Goal: Book appointment/travel/reservation

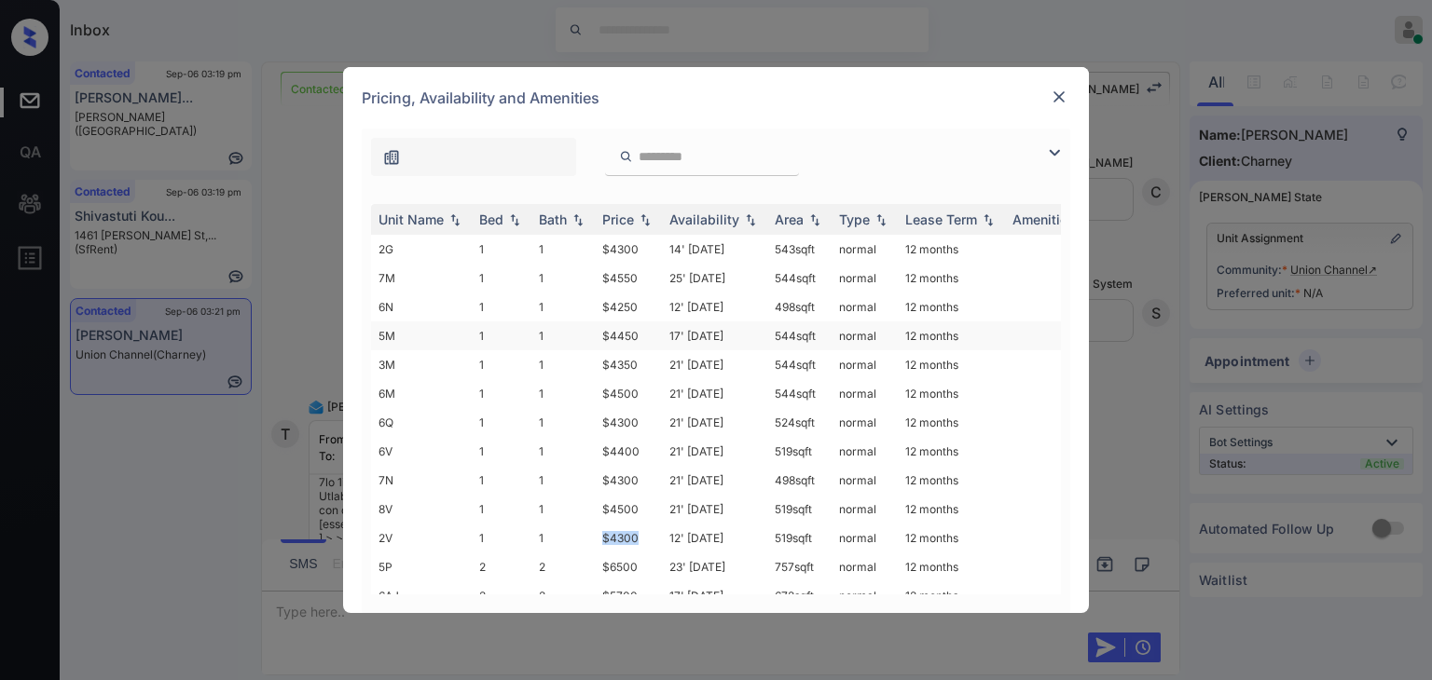
drag, startPoint x: 597, startPoint y: 535, endPoint x: 622, endPoint y: 349, distance: 188.1
click at [648, 522] on tbody "2G 1 1 $4300 14' Jan 25 543 sqft normal 12 months 7M 1 1 $4550 25' Jun 25 544 s…" at bounding box center [858, 668] width 974 height 867
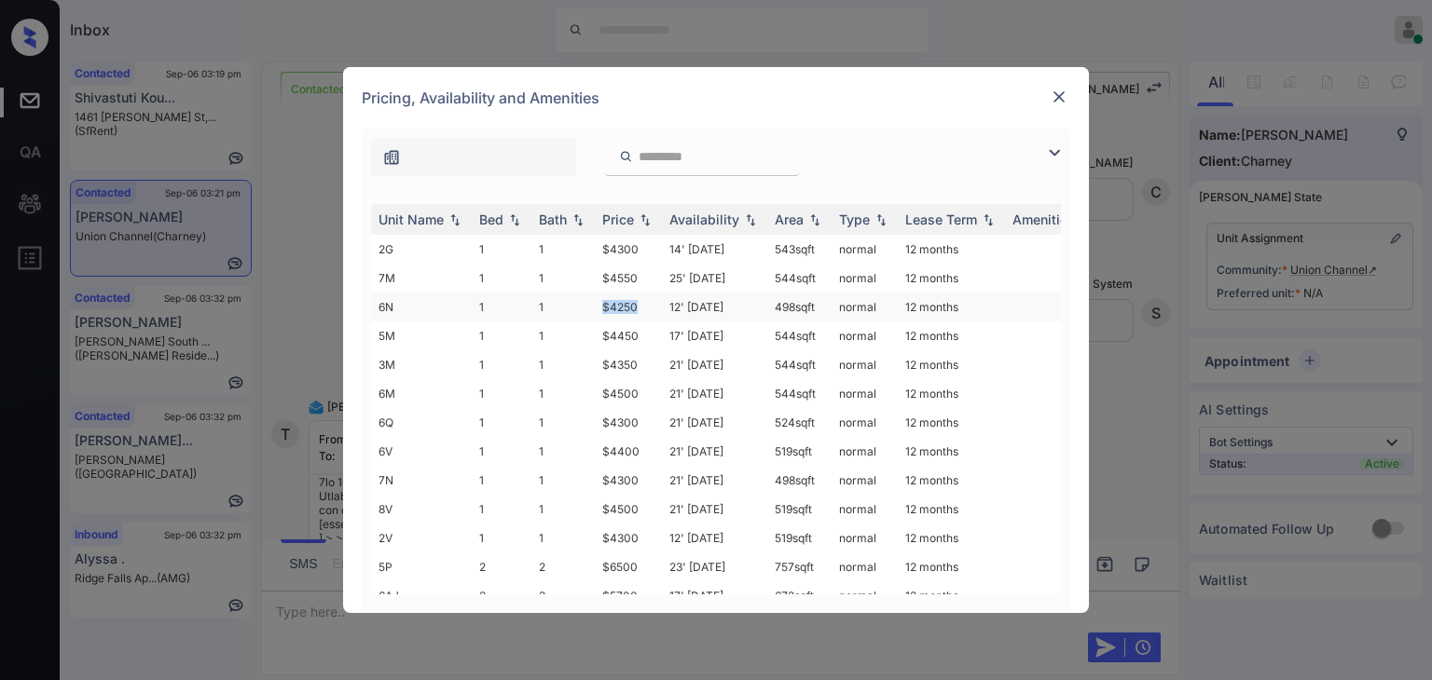
drag, startPoint x: 605, startPoint y: 301, endPoint x: 639, endPoint y: 303, distance: 34.5
click at [639, 303] on td "$4250" at bounding box center [628, 307] width 67 height 29
copy td "$4250"
click at [1059, 91] on img at bounding box center [1059, 97] width 19 height 19
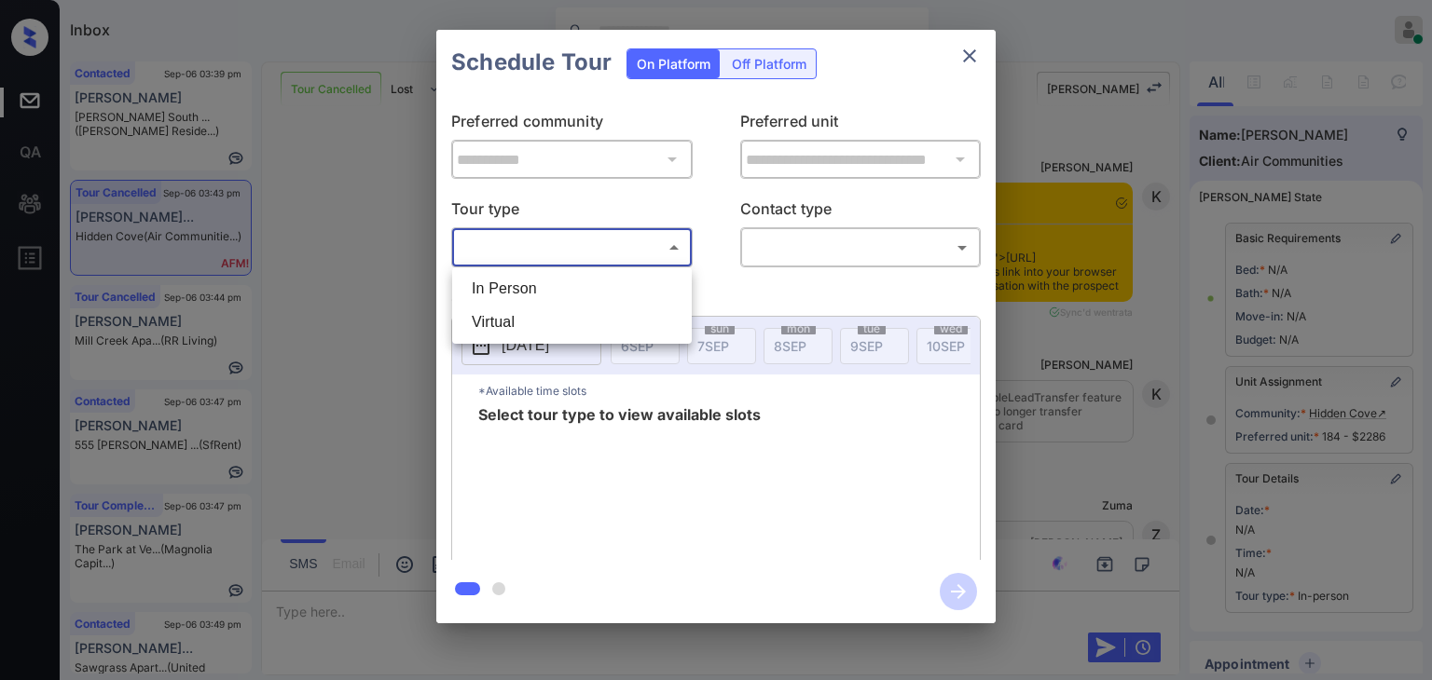
click at [515, 282] on li "In Person" at bounding box center [572, 289] width 230 height 34
click at [834, 240] on div at bounding box center [716, 340] width 1432 height 680
type input "********"
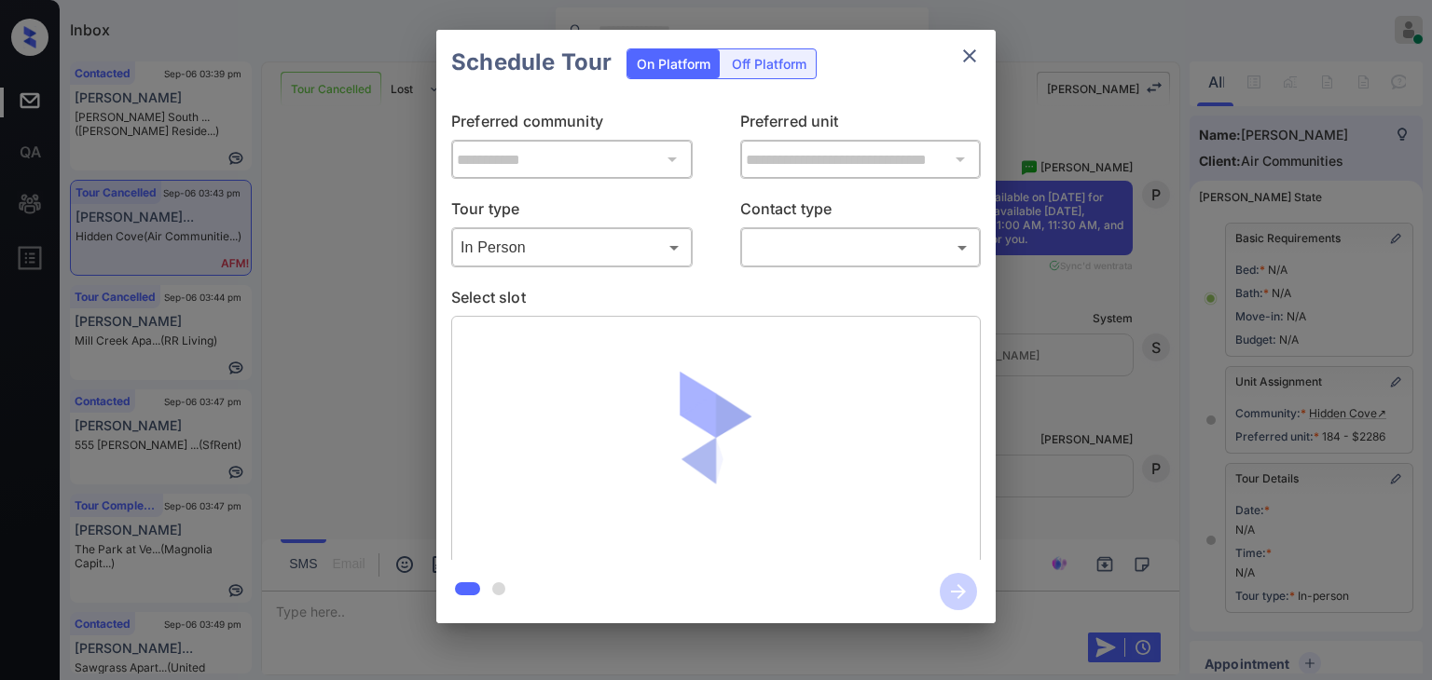
scroll to position [240, 0]
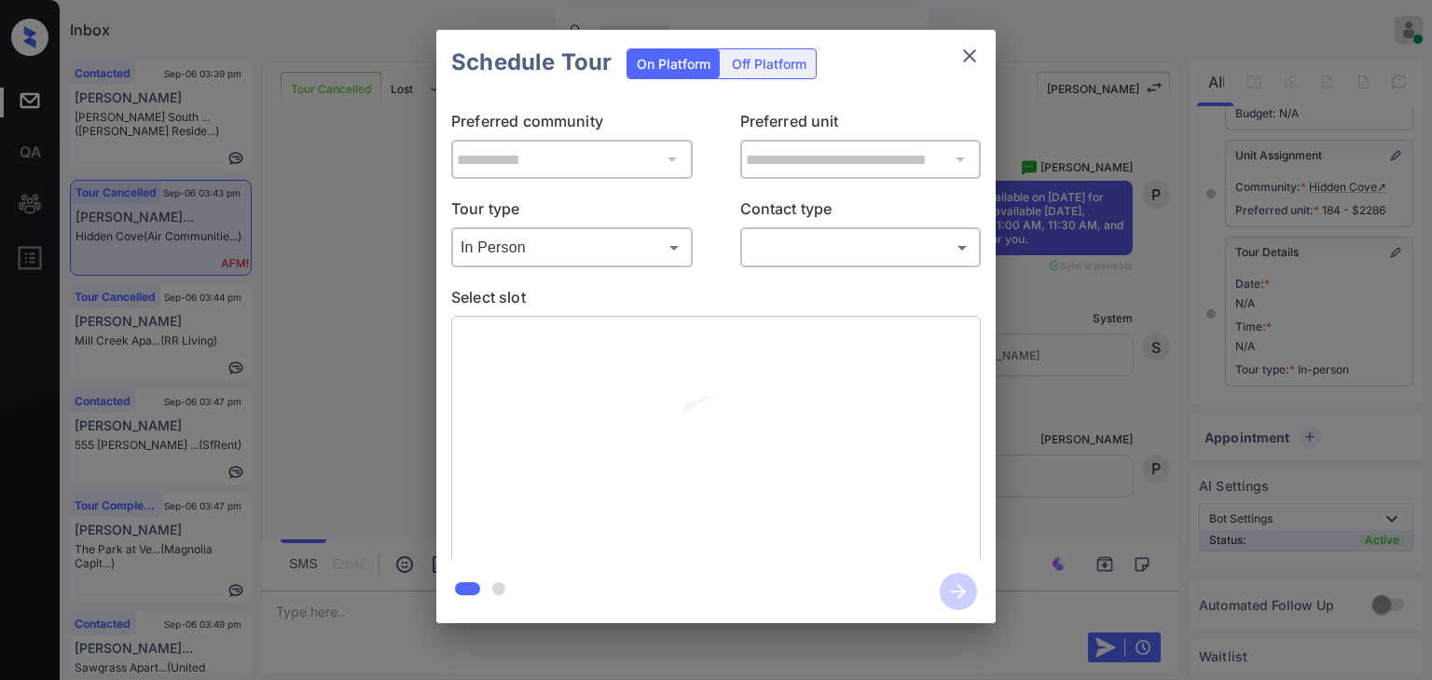
click at [814, 254] on body "Inbox Danielle Dela Cruz Online Set yourself offline Set yourself on break Prof…" at bounding box center [716, 340] width 1432 height 680
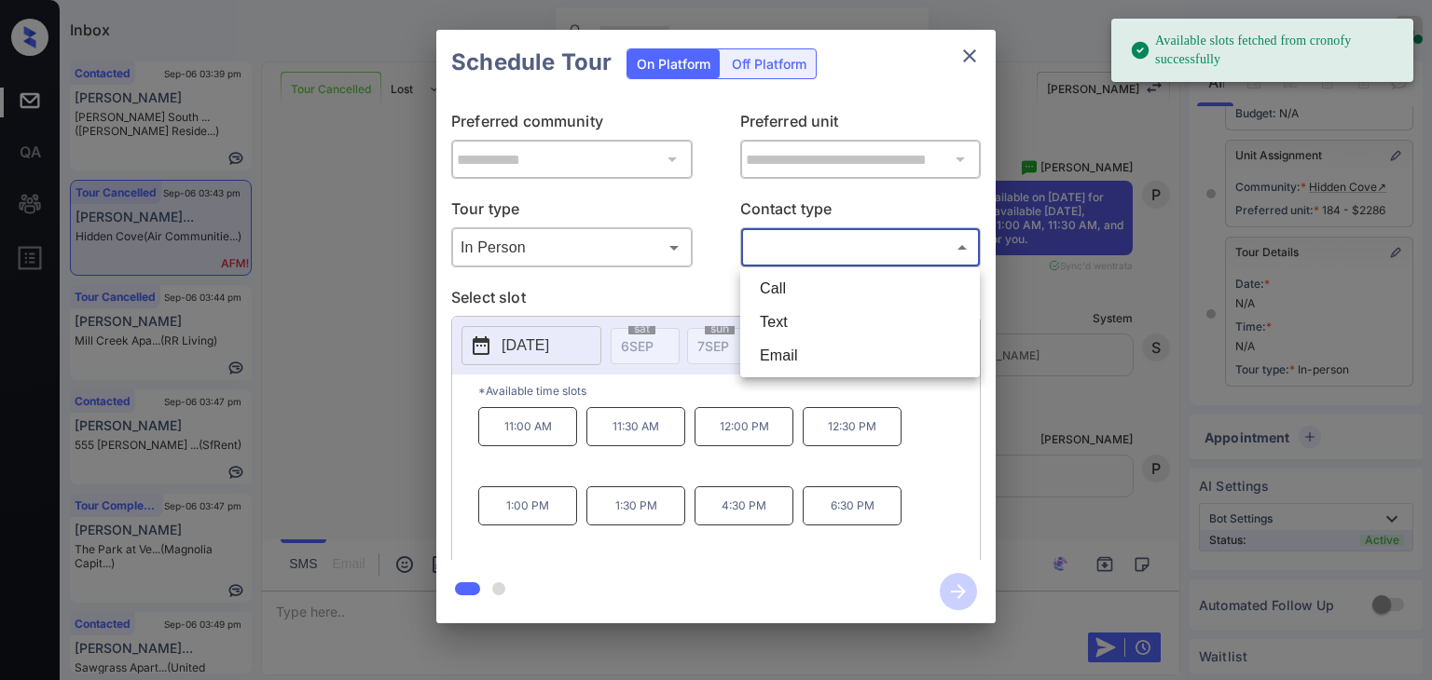
click at [350, 327] on div at bounding box center [716, 340] width 1432 height 680
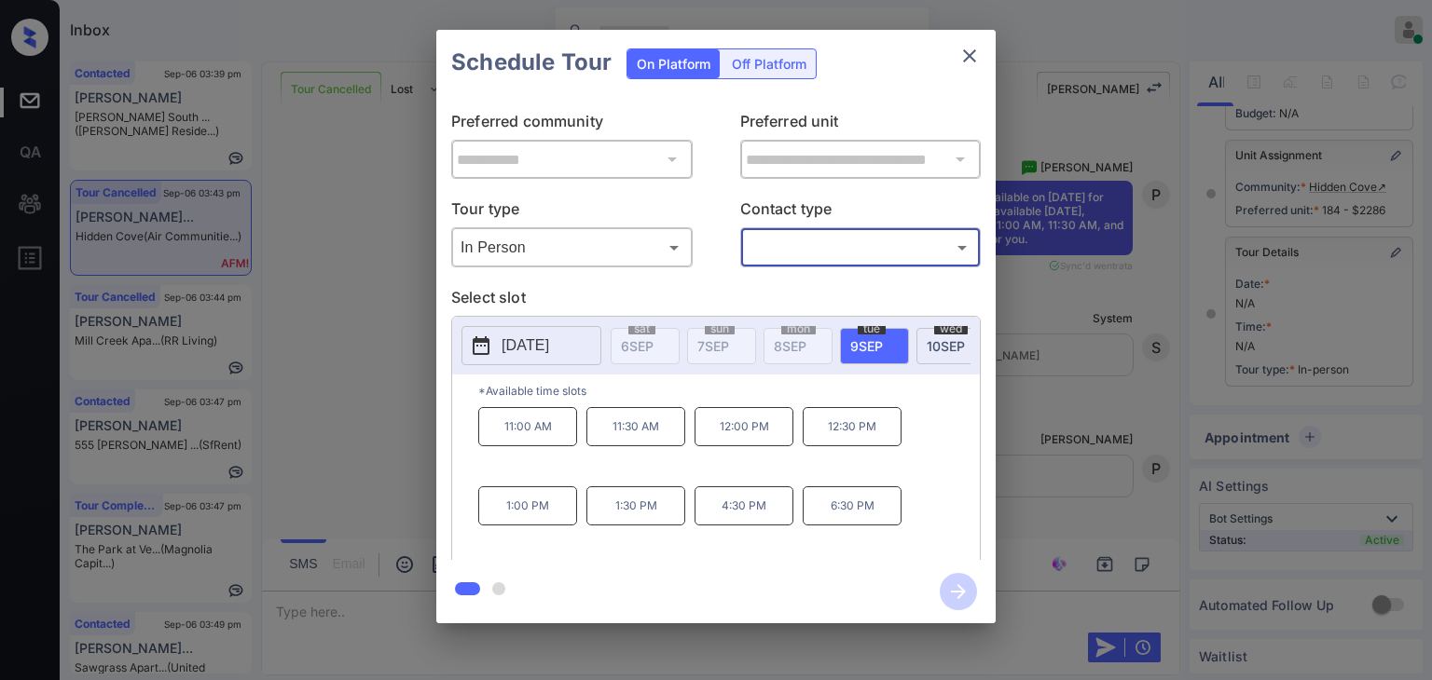
drag, startPoint x: 324, startPoint y: 295, endPoint x: 346, endPoint y: 282, distance: 25.1
click at [346, 282] on div "**********" at bounding box center [716, 326] width 1432 height 653
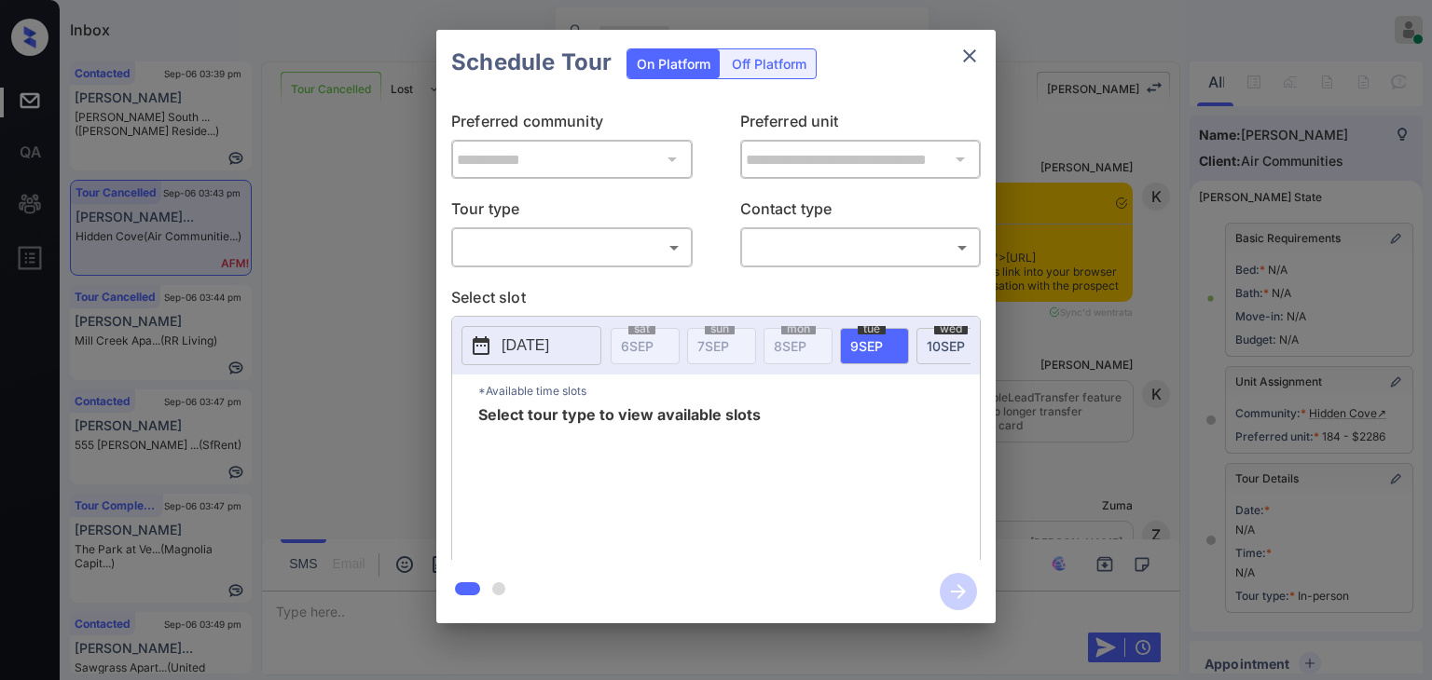
scroll to position [240, 0]
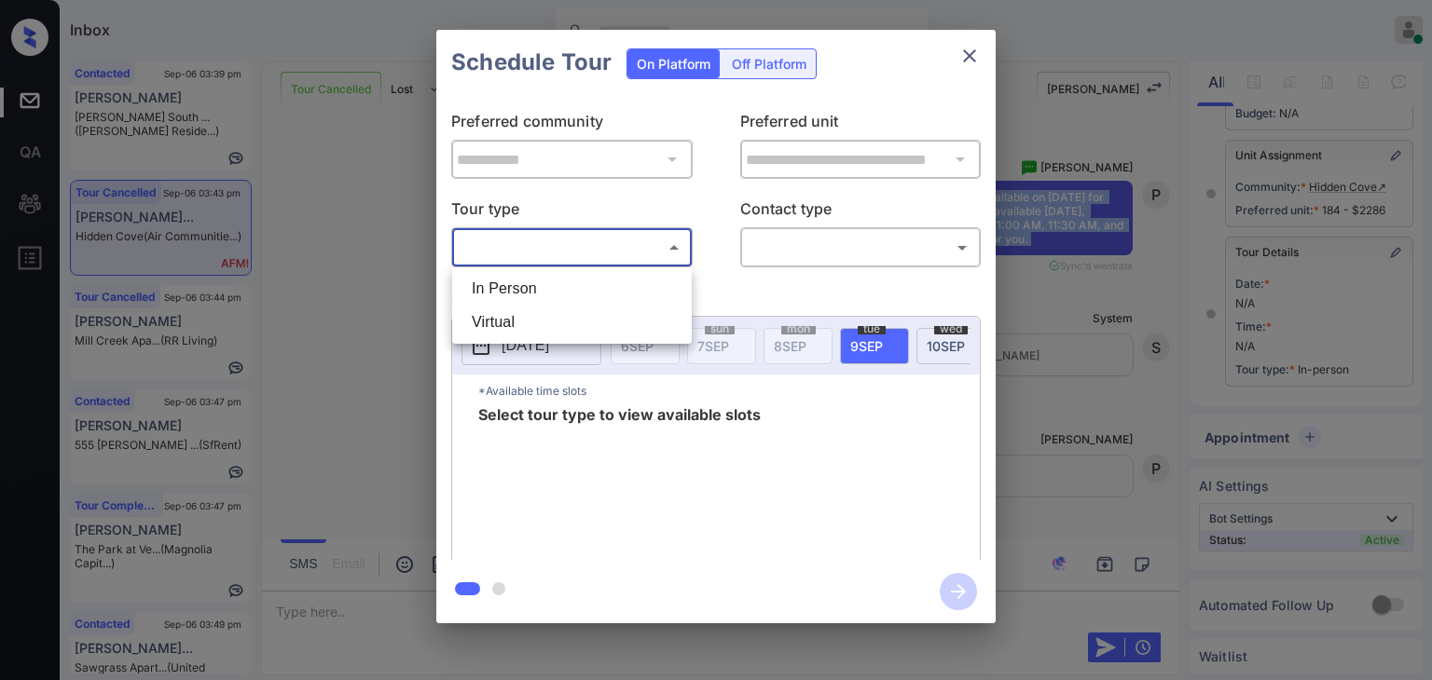
click at [610, 253] on body "Inbox Danielle Dela Cruz Online Set yourself offline Set yourself on break Prof…" at bounding box center [716, 340] width 1432 height 680
click at [520, 288] on li "In Person" at bounding box center [572, 289] width 230 height 34
type input "********"
click at [801, 250] on div at bounding box center [716, 340] width 1432 height 680
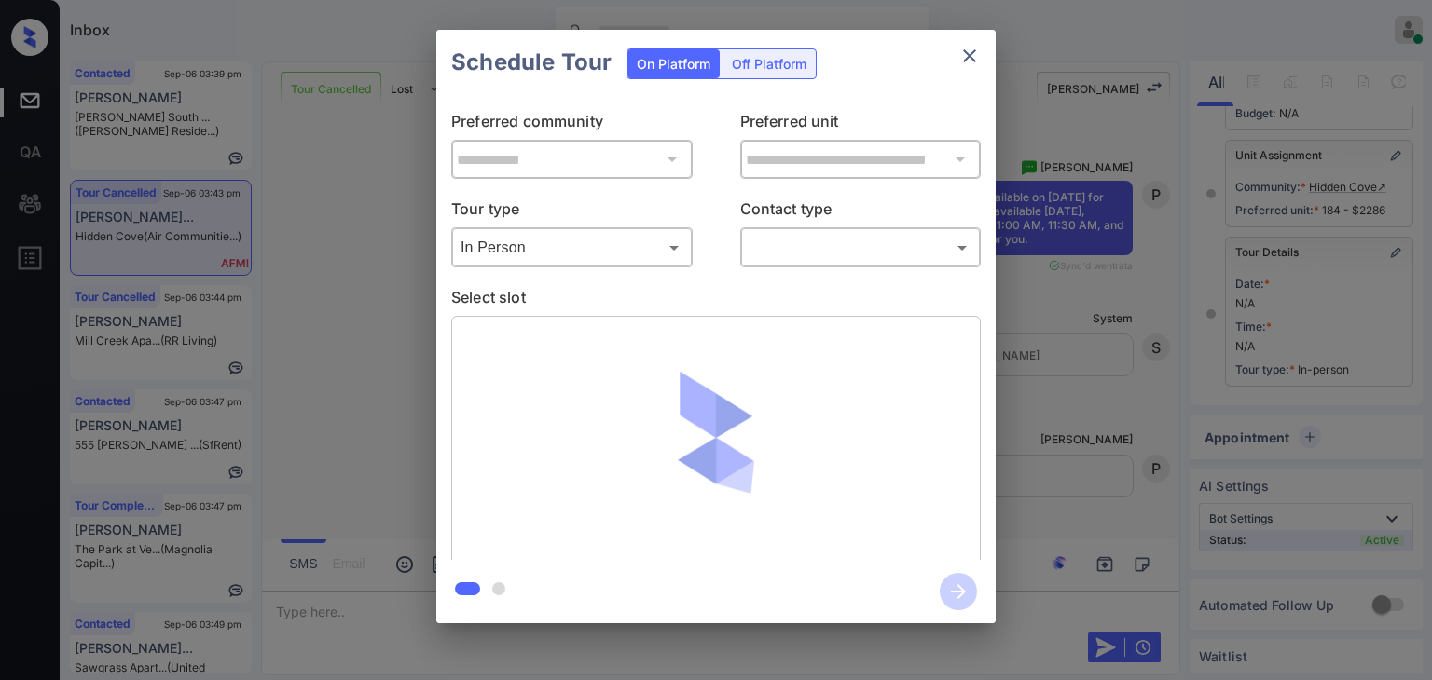
click at [820, 243] on body "Inbox Danielle Dela Cruz Online Set yourself offline Set yourself on break Prof…" at bounding box center [716, 340] width 1432 height 680
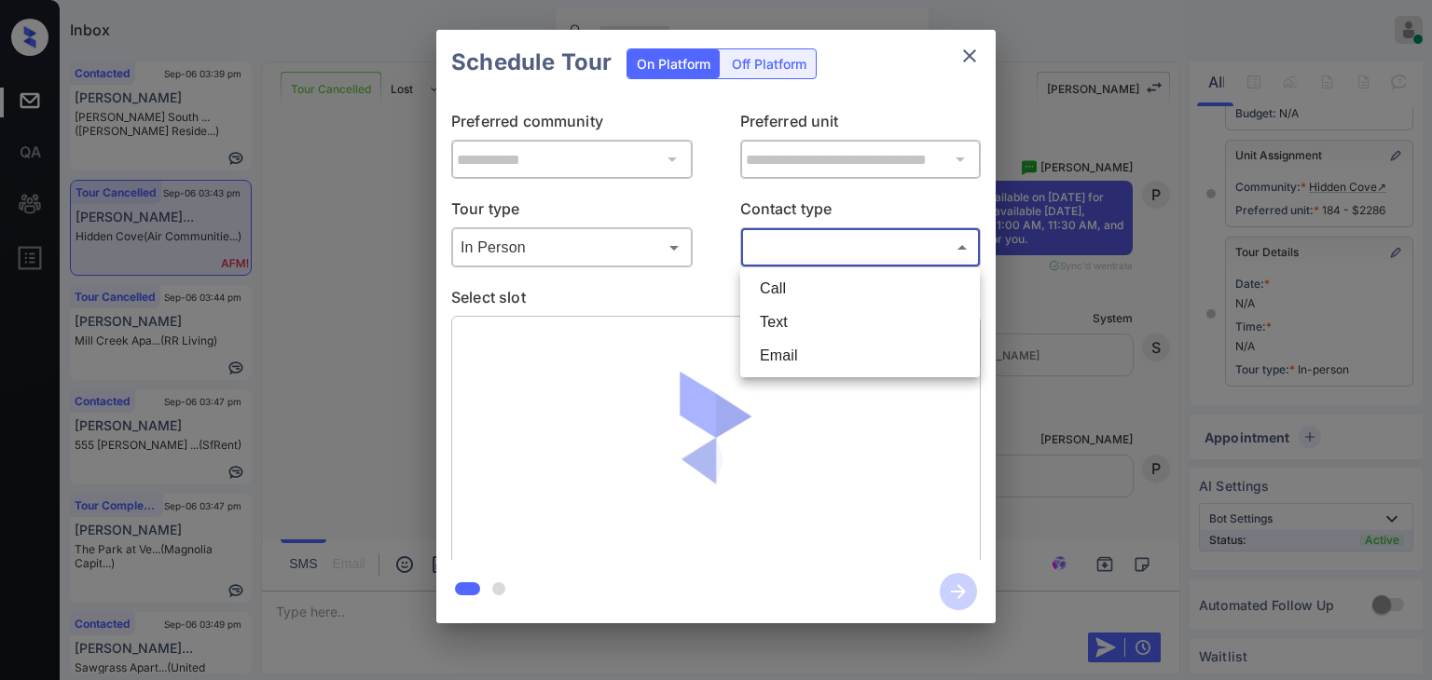
click at [782, 323] on li "Text" at bounding box center [860, 323] width 230 height 34
type input "****"
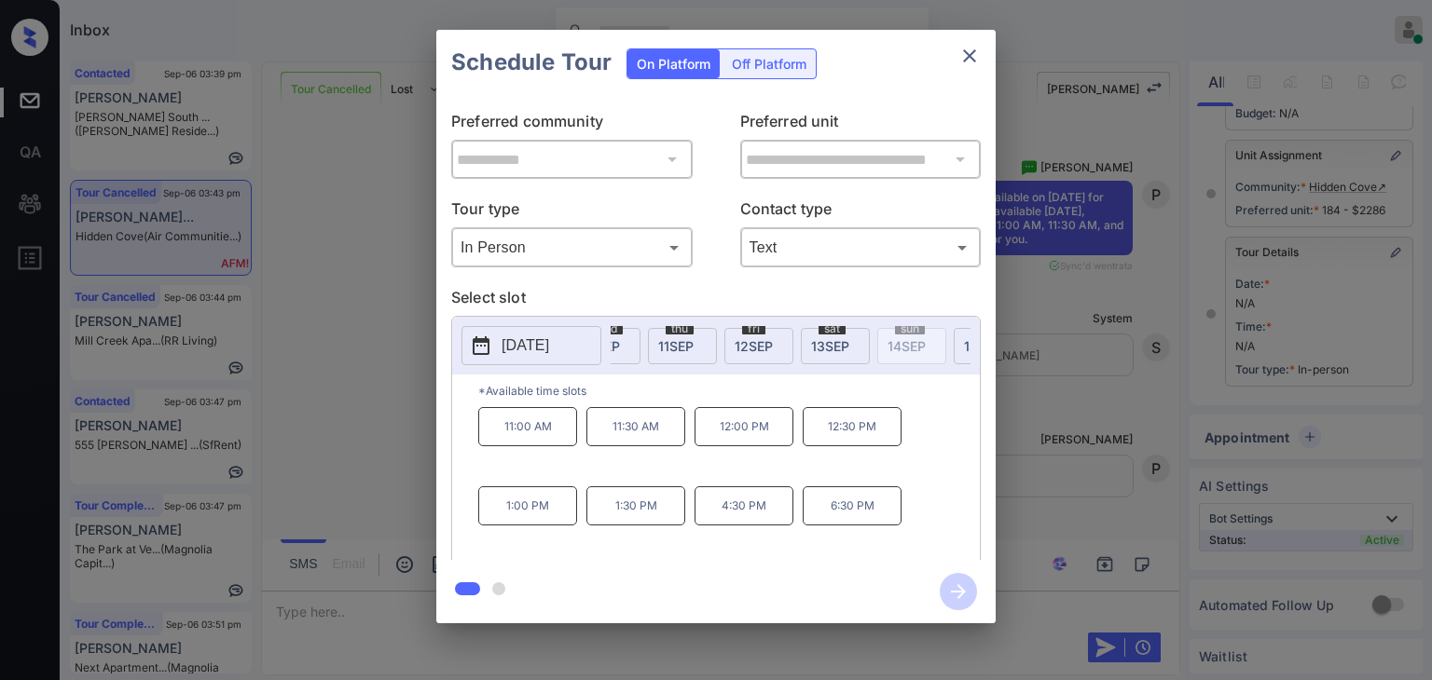
scroll to position [0, 373]
click at [549, 348] on p "2025-09-09" at bounding box center [526, 346] width 48 height 22
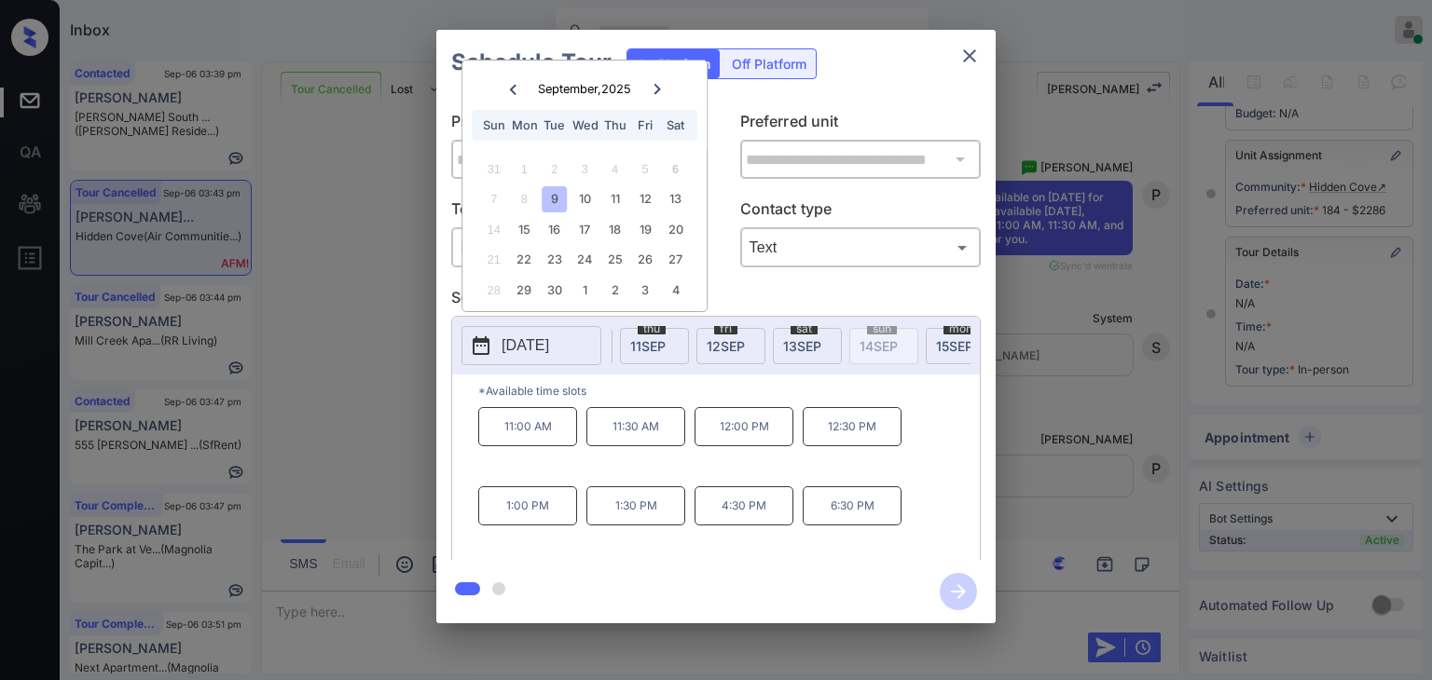
click at [653, 84] on icon at bounding box center [657, 89] width 11 height 11
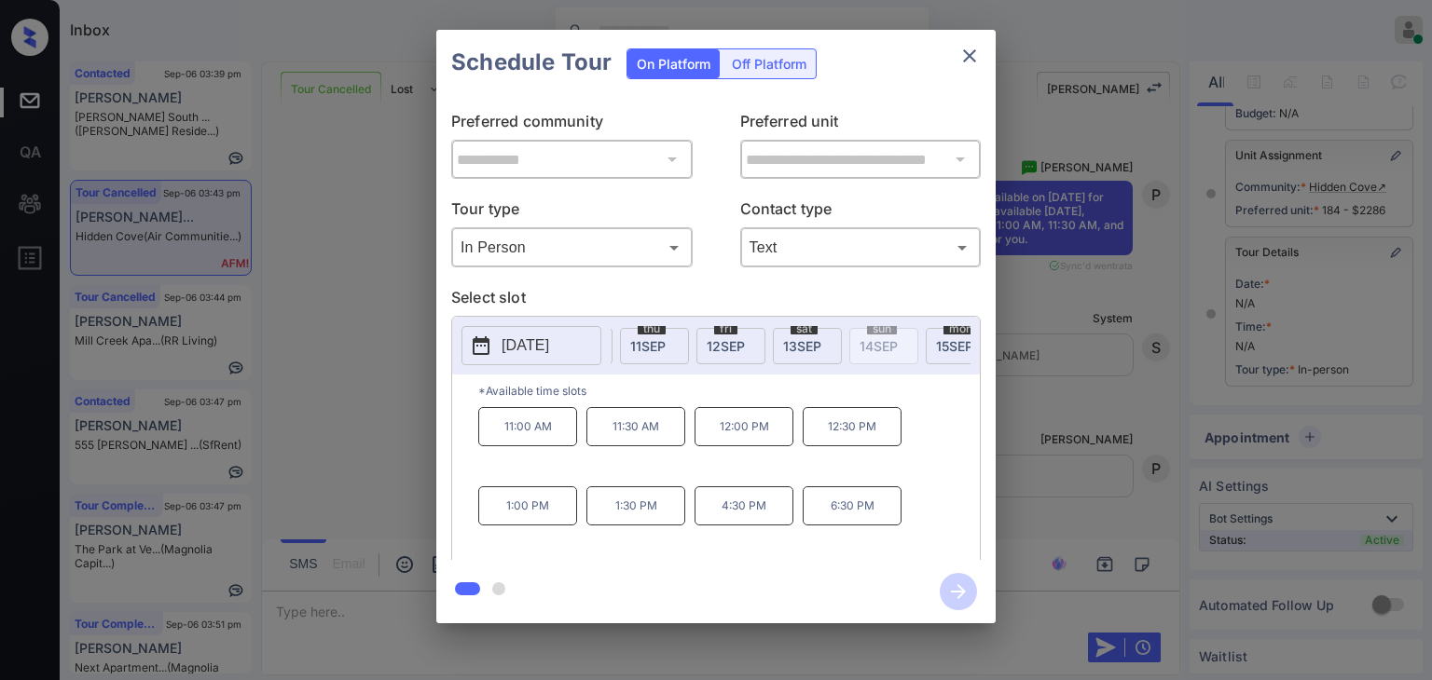
click at [1036, 277] on div "**********" at bounding box center [716, 326] width 1432 height 653
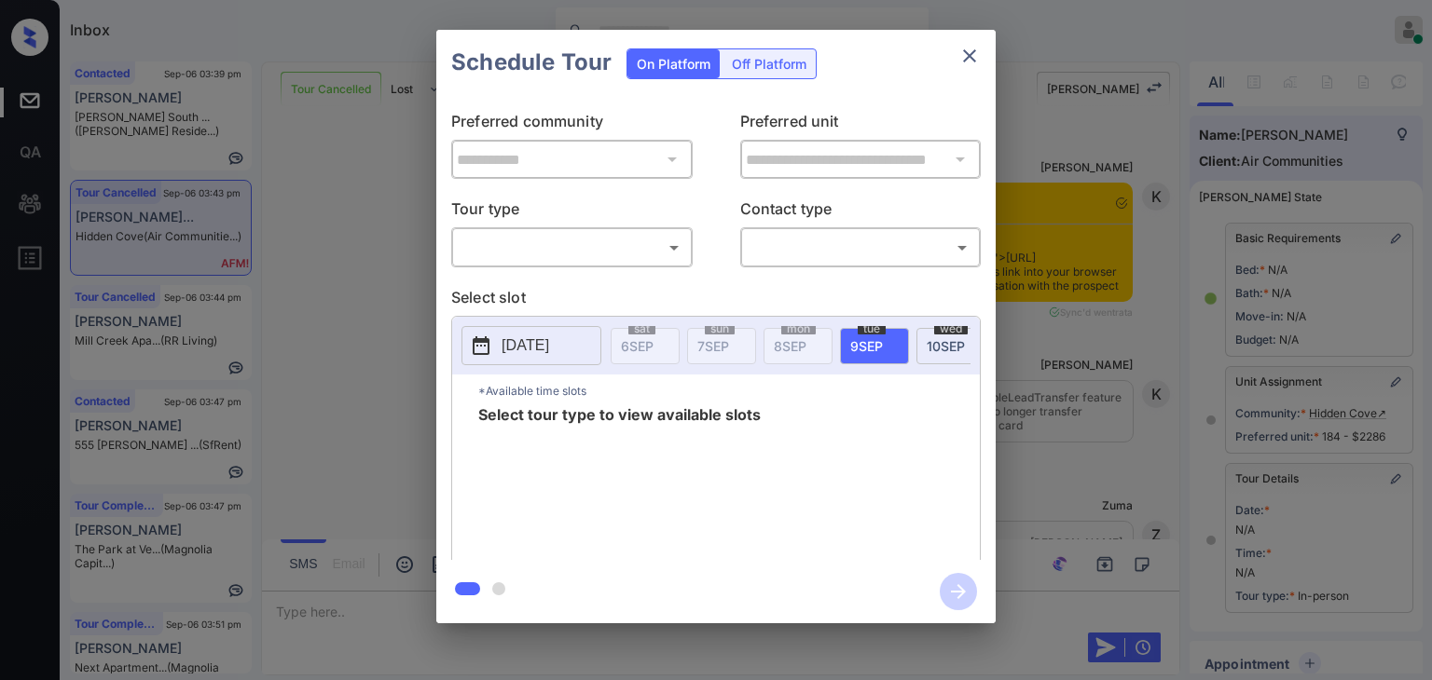
scroll to position [240, 0]
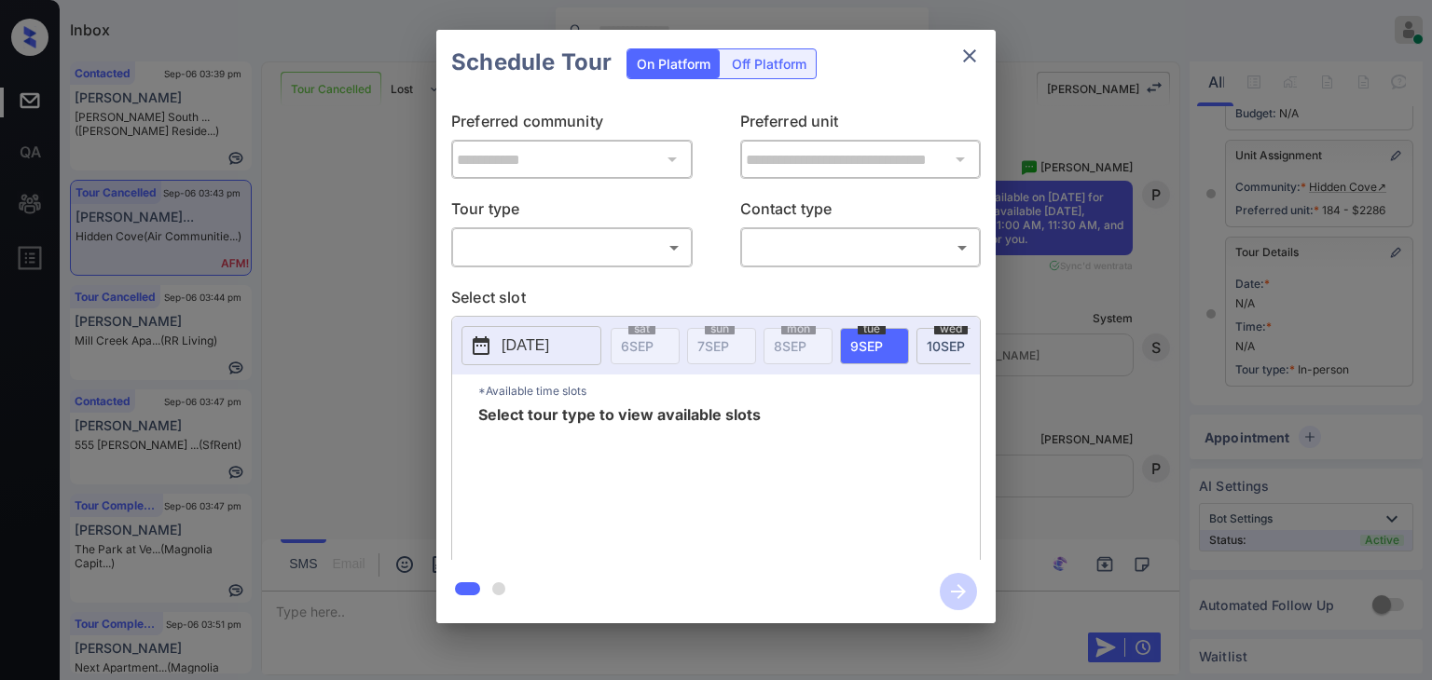
click at [618, 256] on body "Inbox [PERSON_NAME] [PERSON_NAME] Online Set yourself offline Set yourself on b…" at bounding box center [716, 340] width 1432 height 680
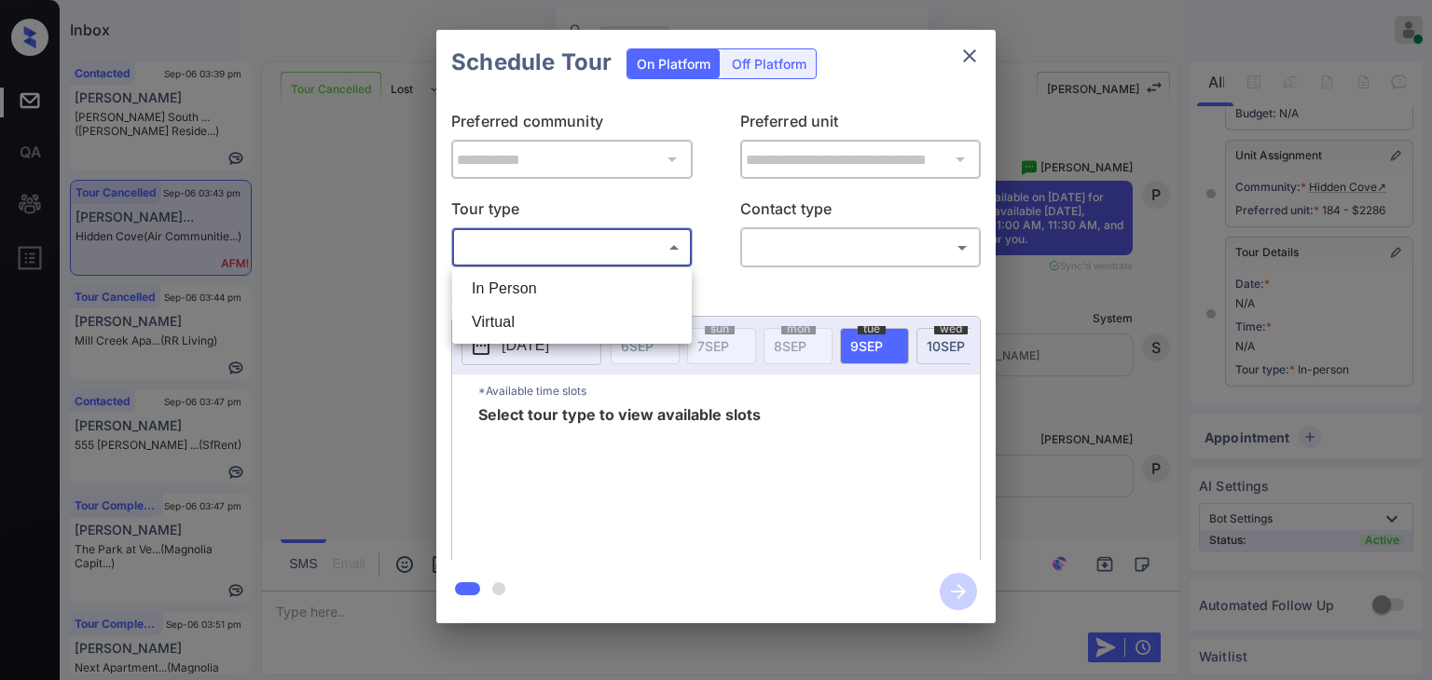
click at [553, 296] on li "In Person" at bounding box center [572, 289] width 230 height 34
type input "********"
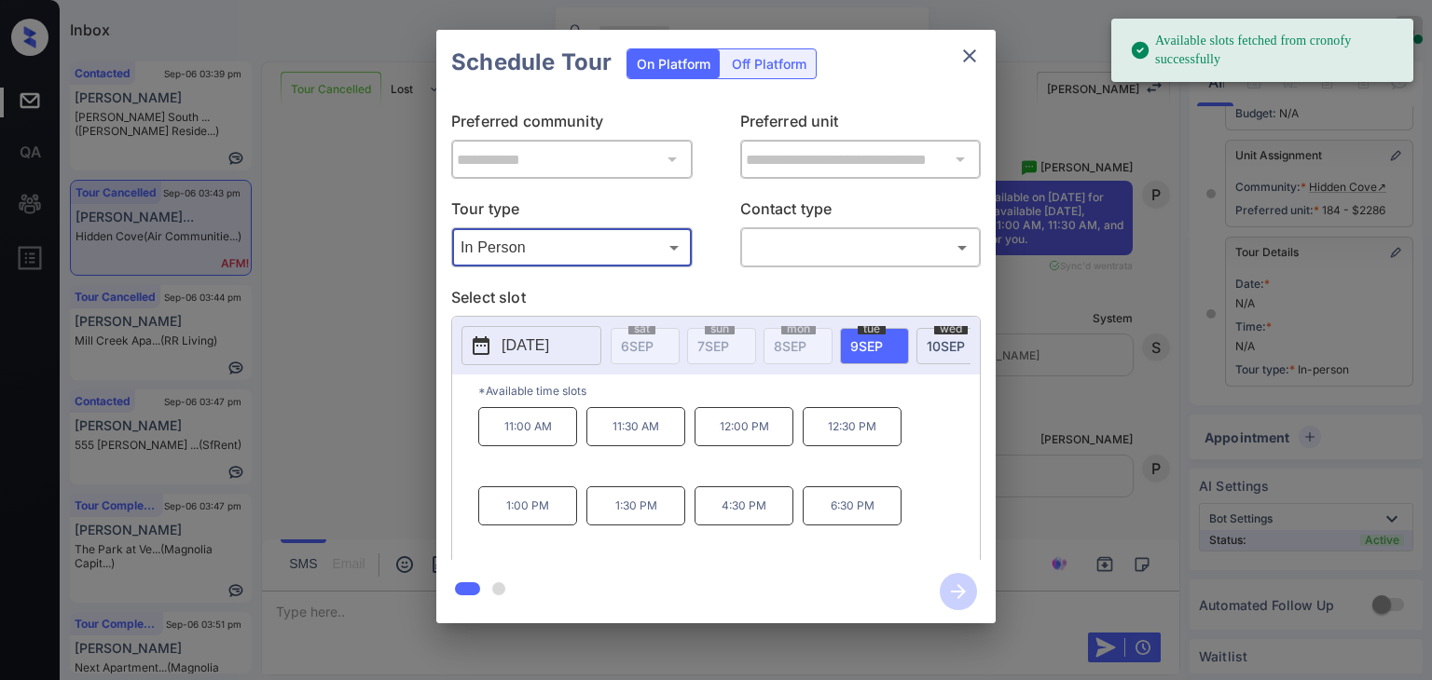
click at [375, 307] on div "**********" at bounding box center [716, 326] width 1432 height 653
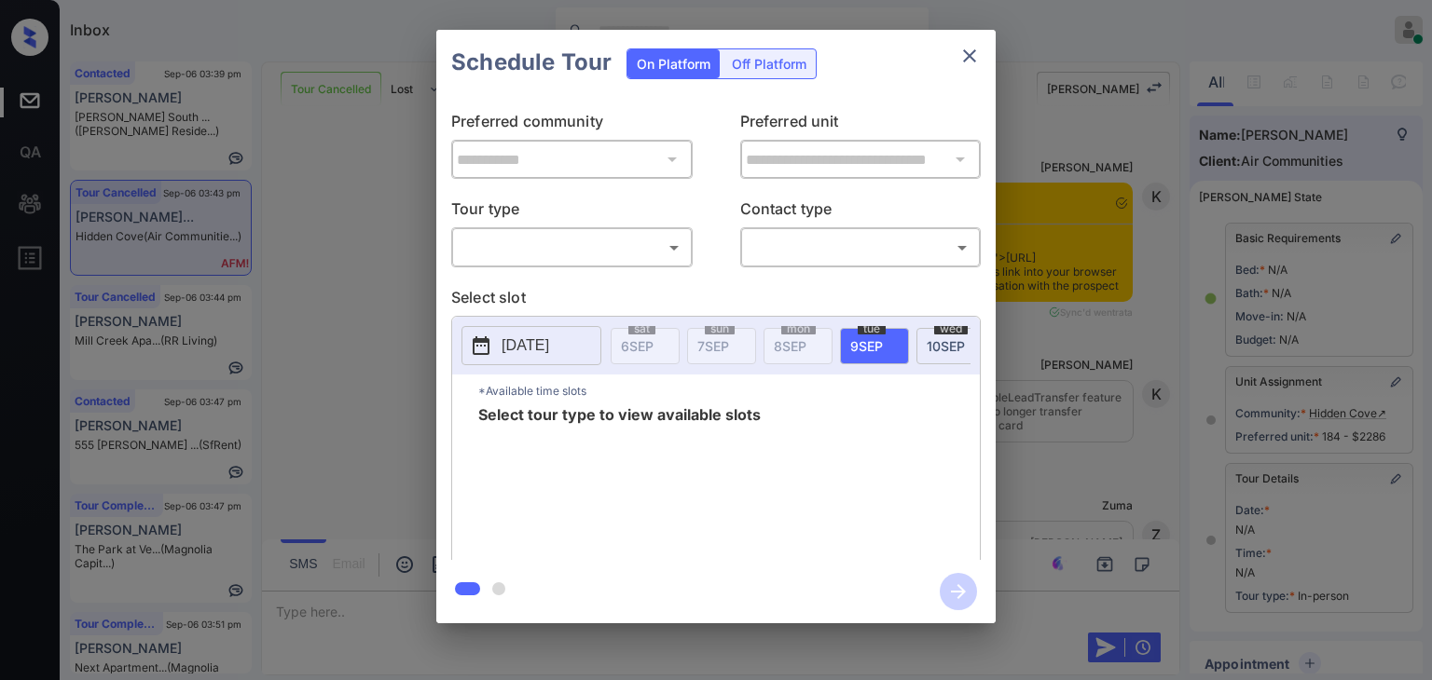
scroll to position [240, 0]
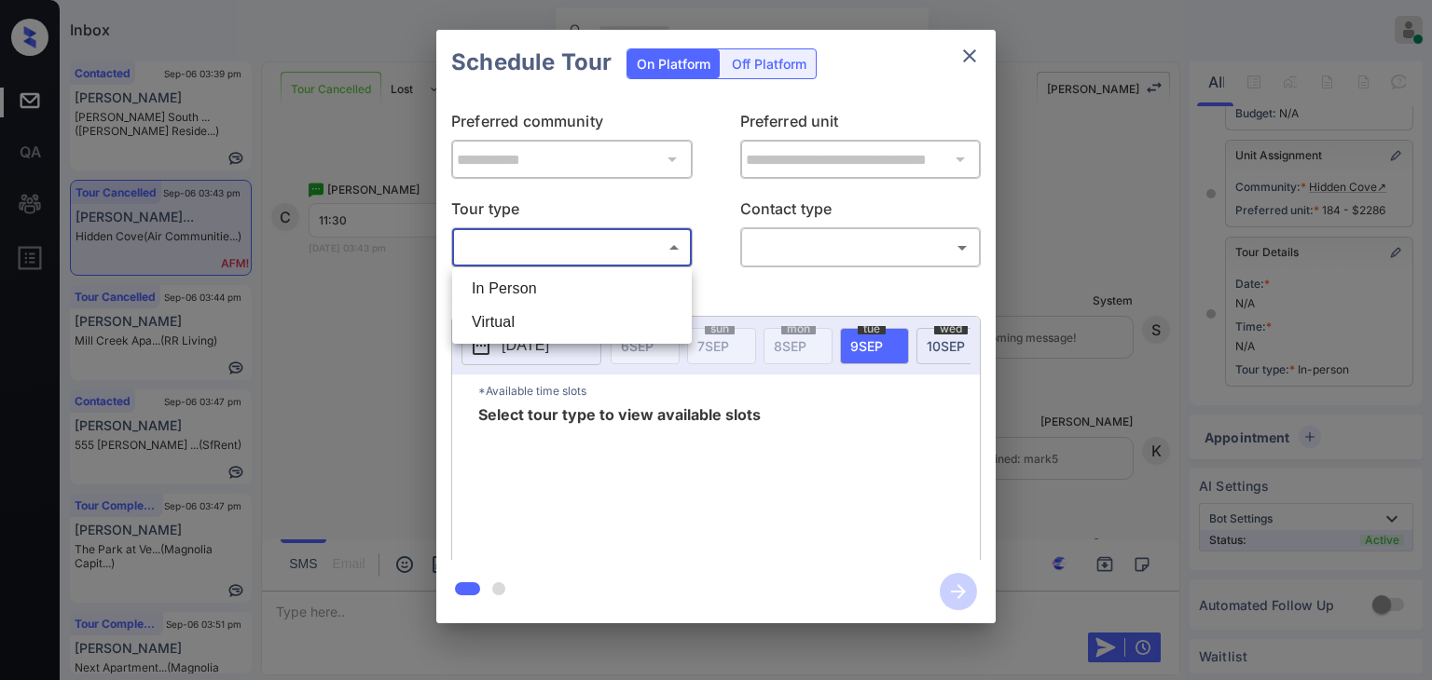
click at [600, 238] on body "Inbox [PERSON_NAME] [PERSON_NAME] Online Set yourself offline Set yourself on b…" at bounding box center [716, 340] width 1432 height 680
click at [511, 298] on li "In Person" at bounding box center [572, 289] width 230 height 34
type input "********"
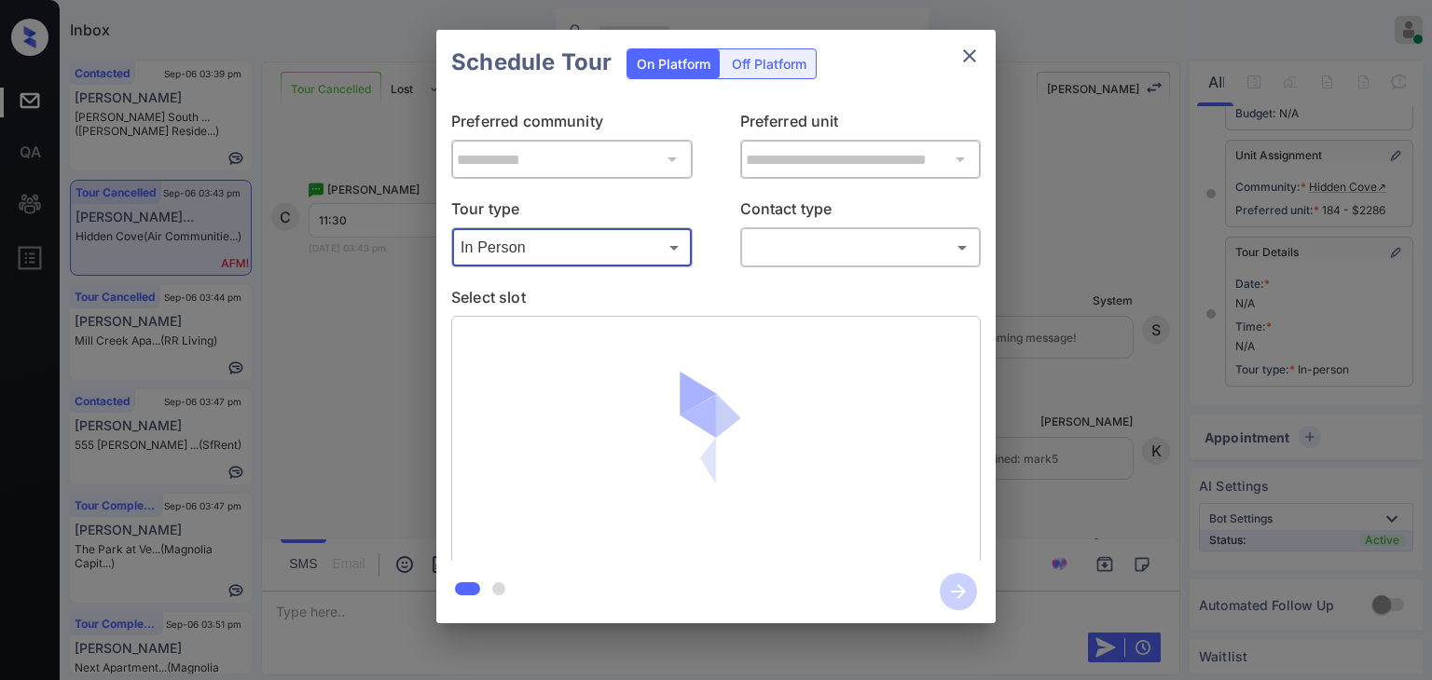
click at [824, 247] on body "Inbox [PERSON_NAME] [PERSON_NAME] Online Set yourself offline Set yourself on b…" at bounding box center [716, 340] width 1432 height 680
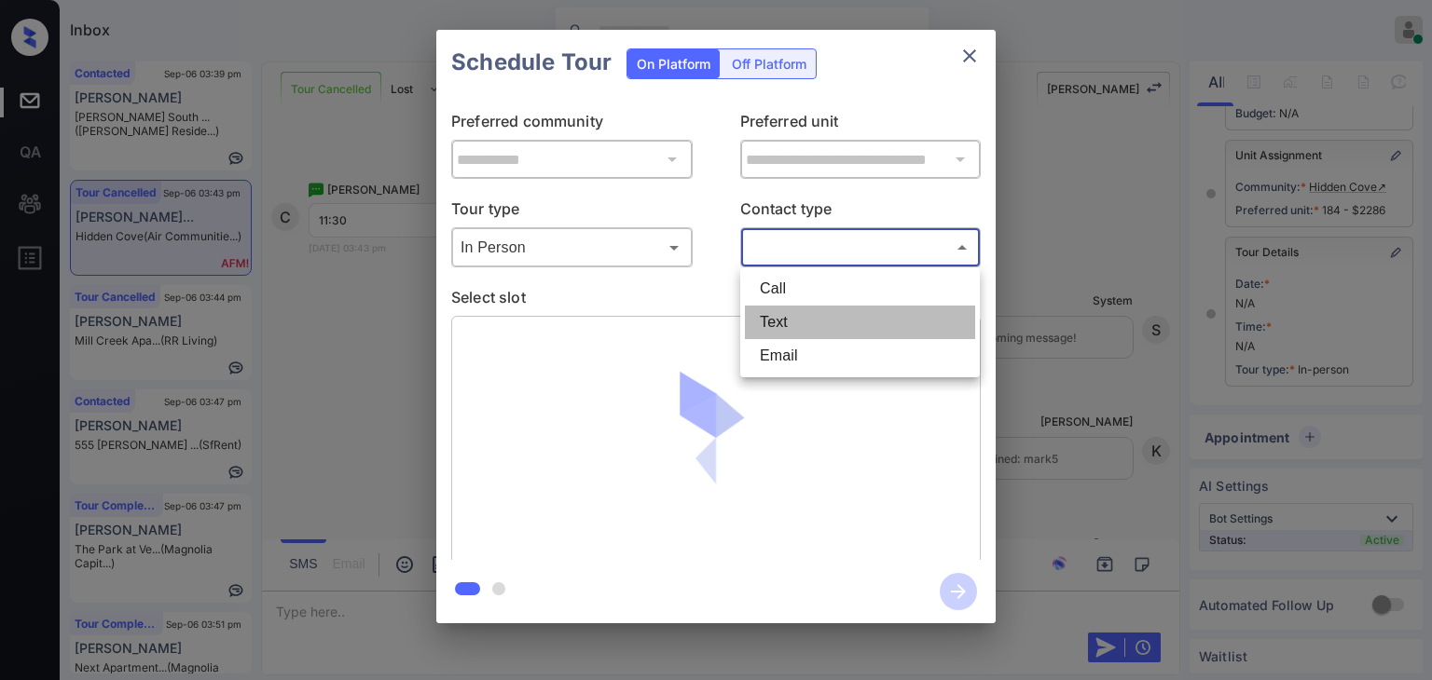
click at [784, 314] on li "Text" at bounding box center [860, 323] width 230 height 34
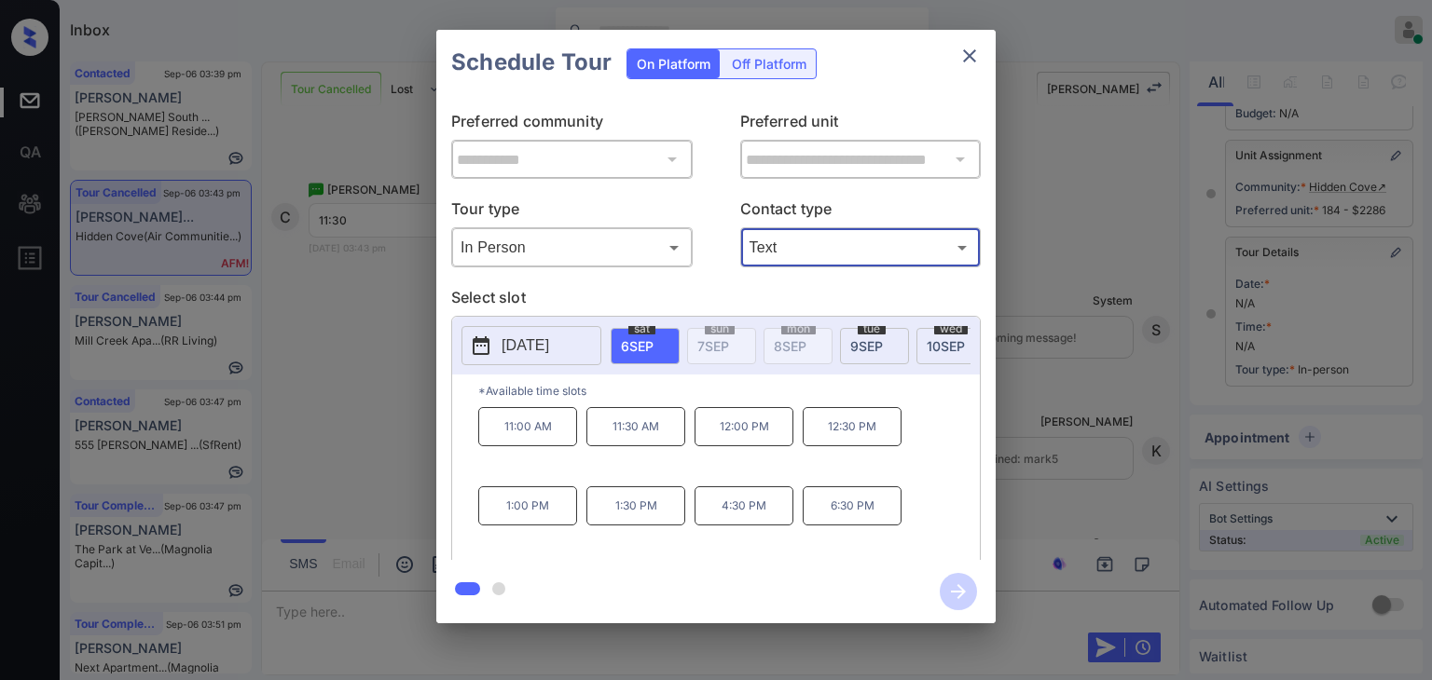
type input "****"
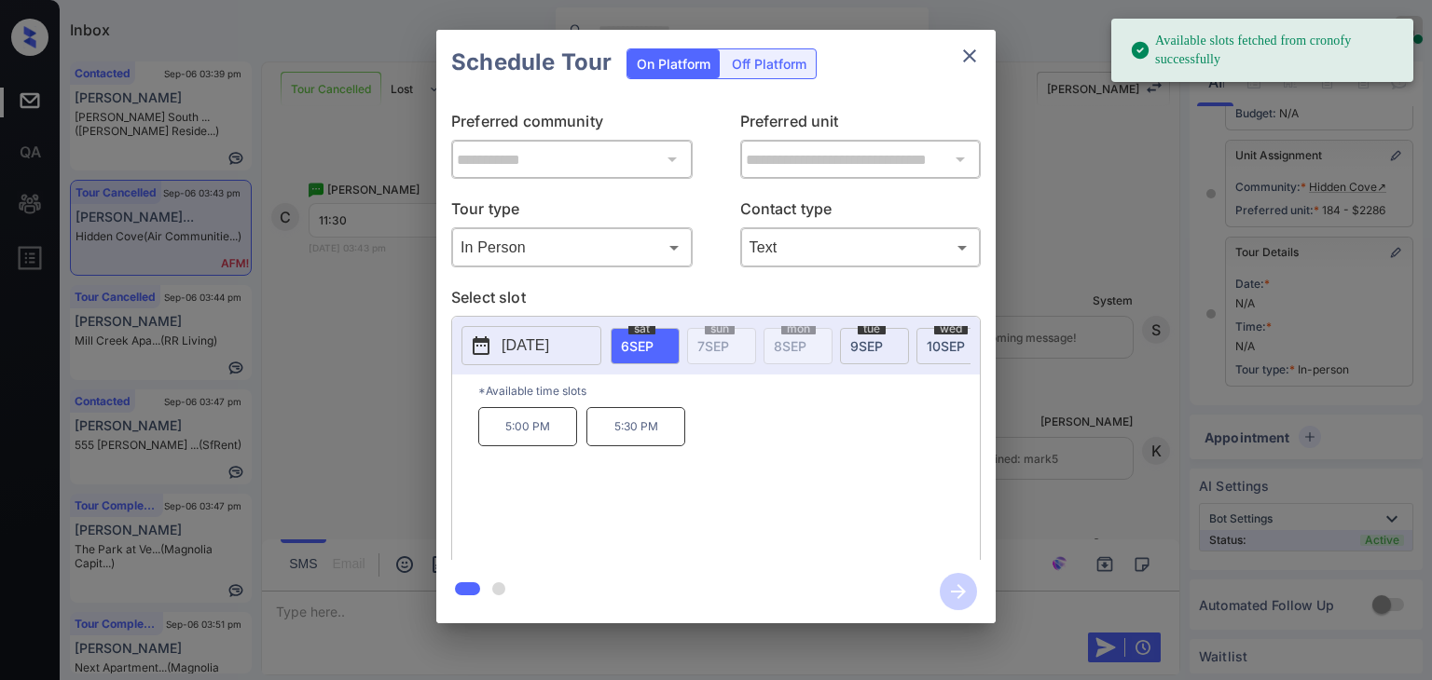
click at [891, 343] on div "[DATE]" at bounding box center [874, 346] width 69 height 36
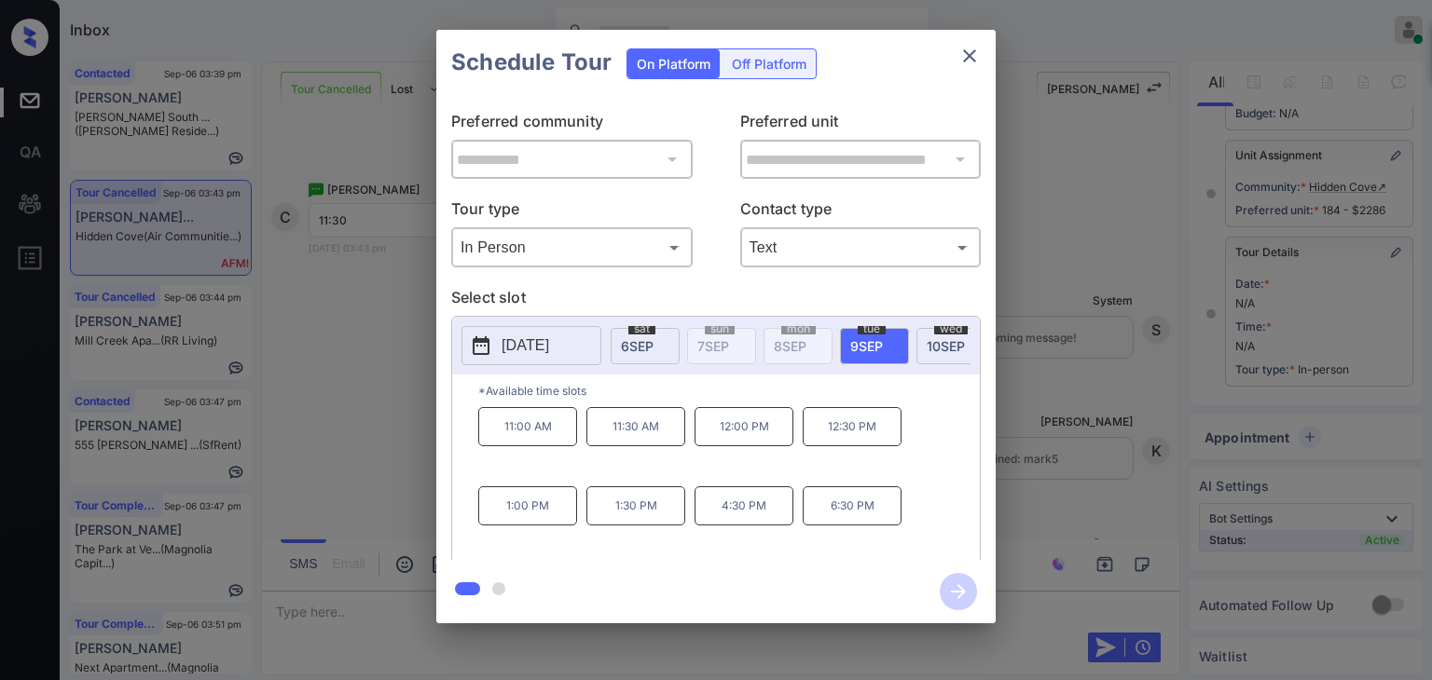
click at [666, 433] on p "11:30 AM" at bounding box center [635, 426] width 99 height 39
click at [956, 588] on icon "button" at bounding box center [958, 591] width 37 height 37
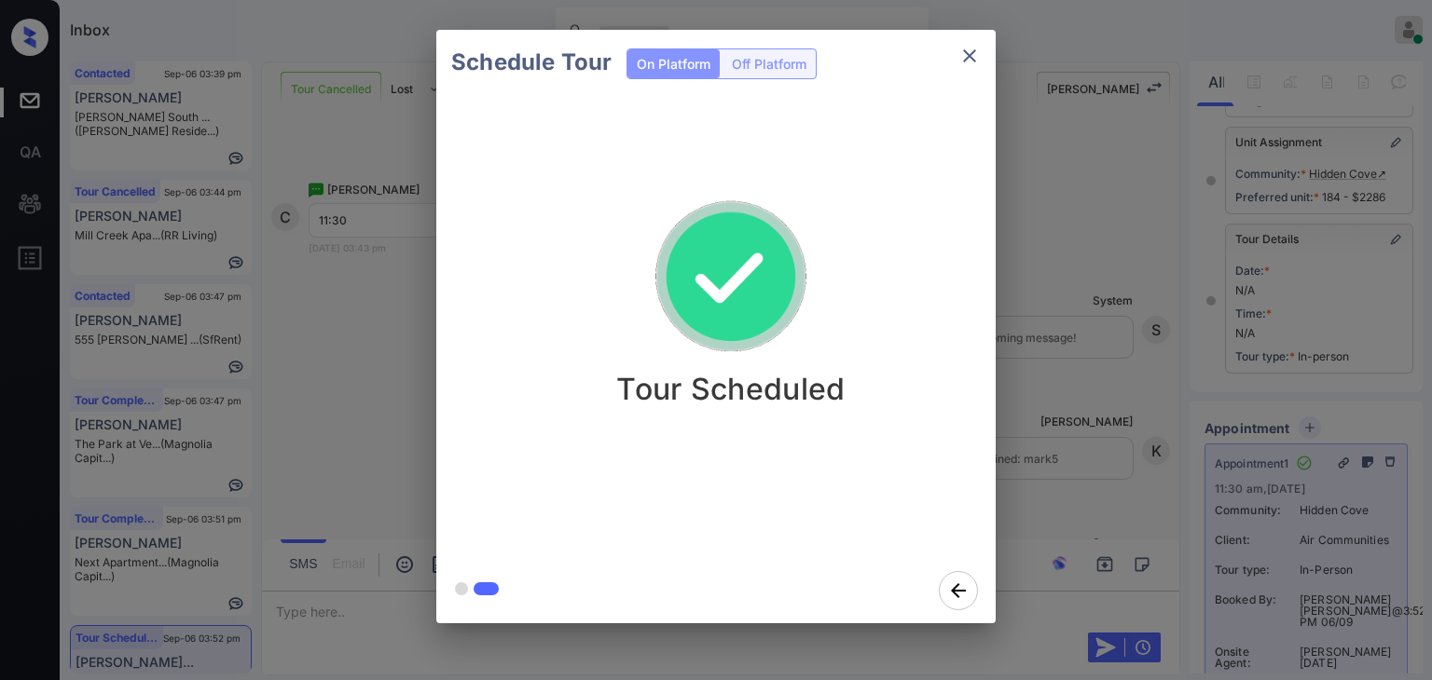
click at [962, 48] on icon "close" at bounding box center [969, 56] width 22 height 22
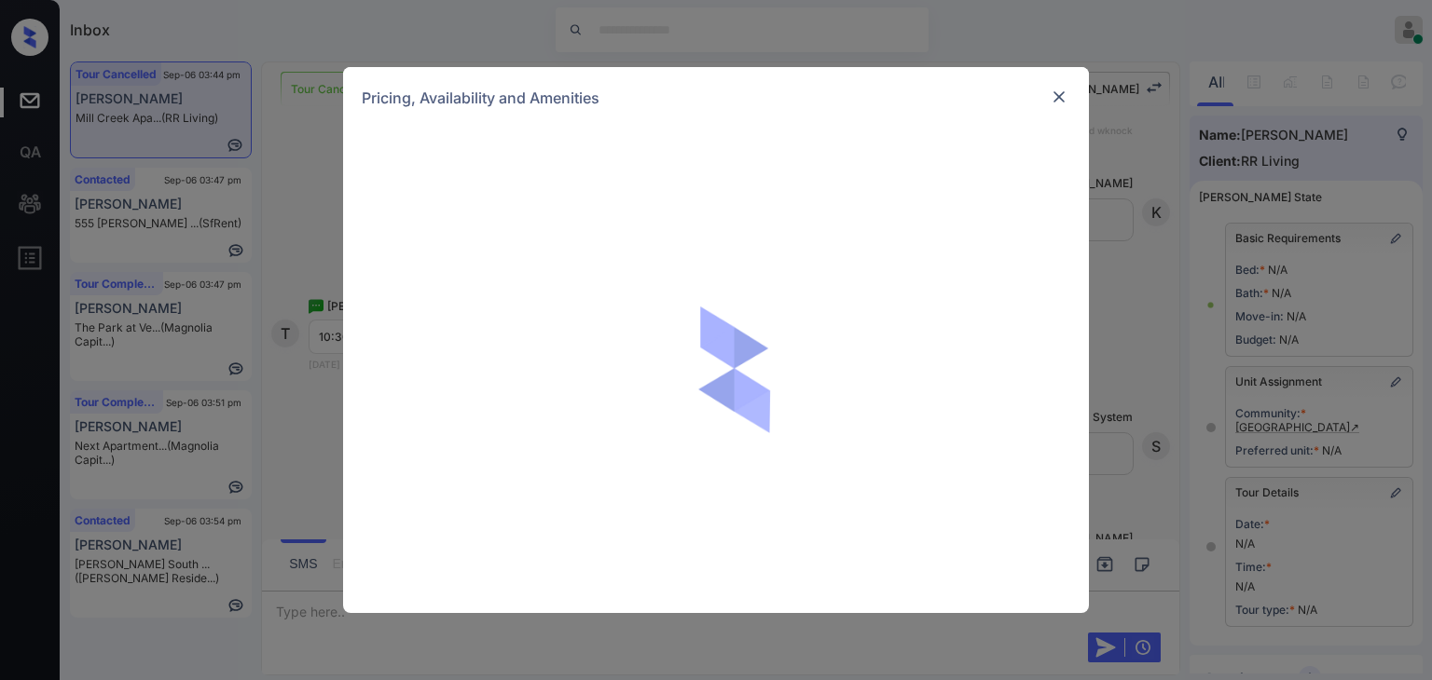
scroll to position [93, 0]
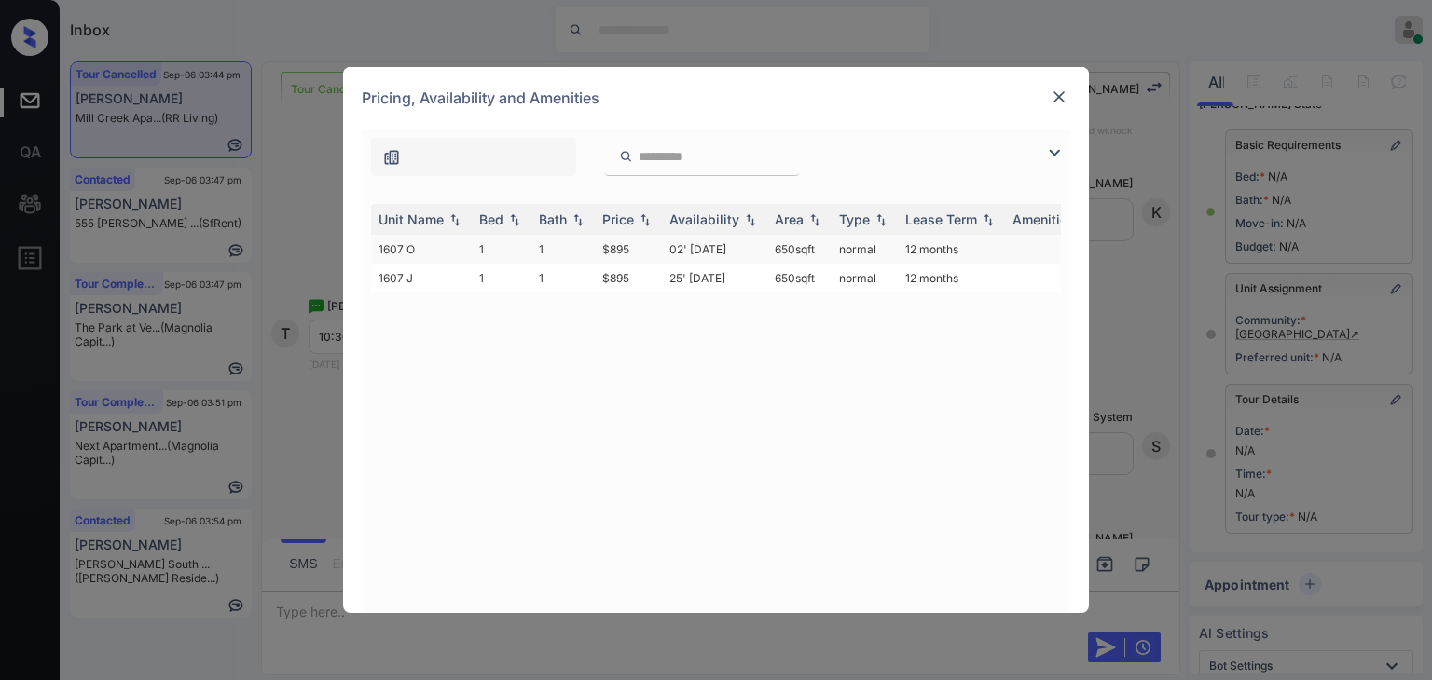
click at [500, 241] on td "1" at bounding box center [502, 249] width 60 height 29
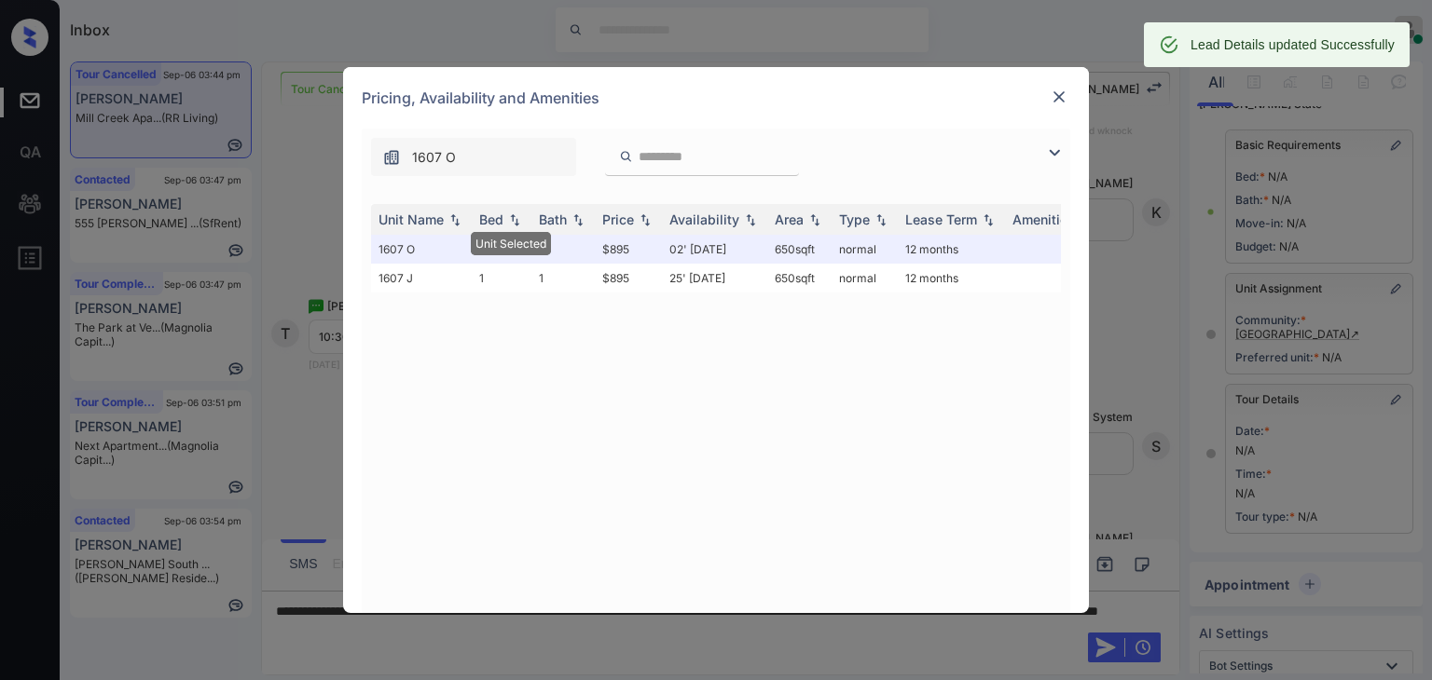
click at [1055, 93] on img at bounding box center [1059, 97] width 19 height 19
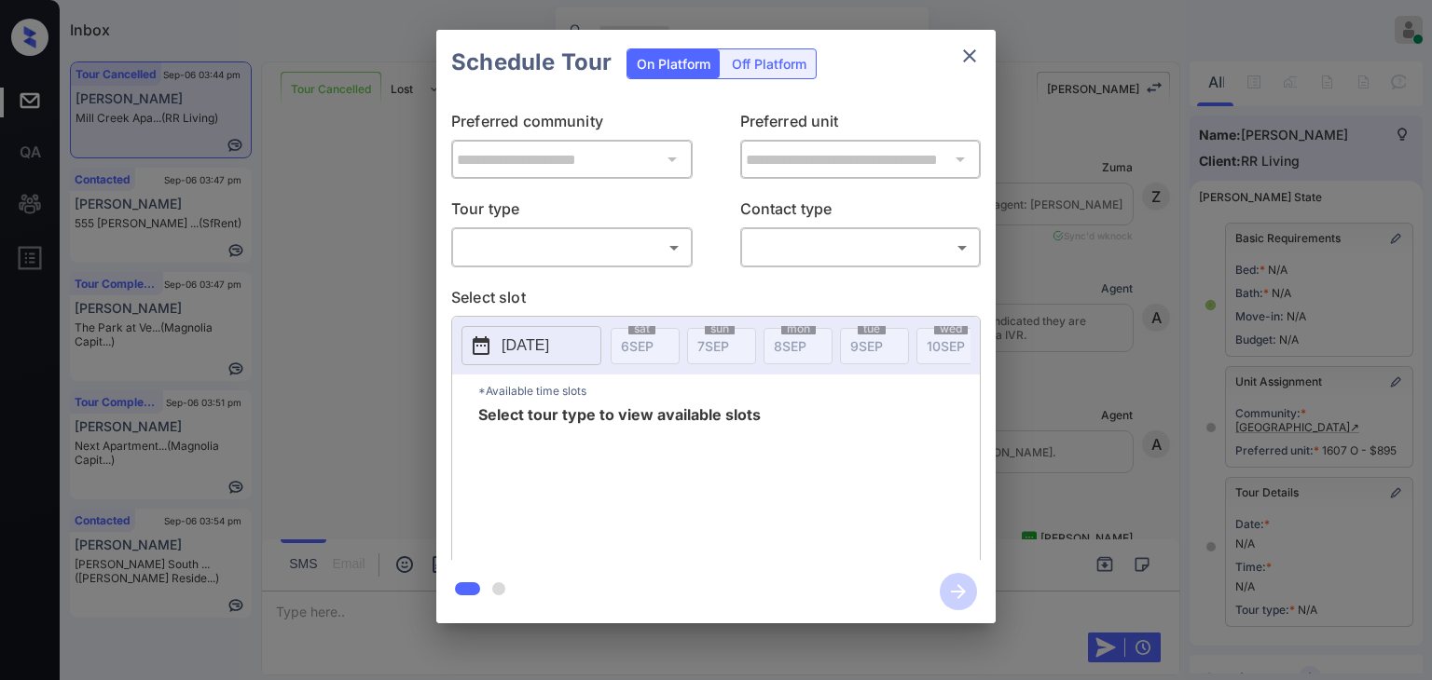
click at [624, 249] on body "Inbox [PERSON_NAME] [PERSON_NAME] Online Set yourself offline Set yourself on b…" at bounding box center [716, 340] width 1432 height 680
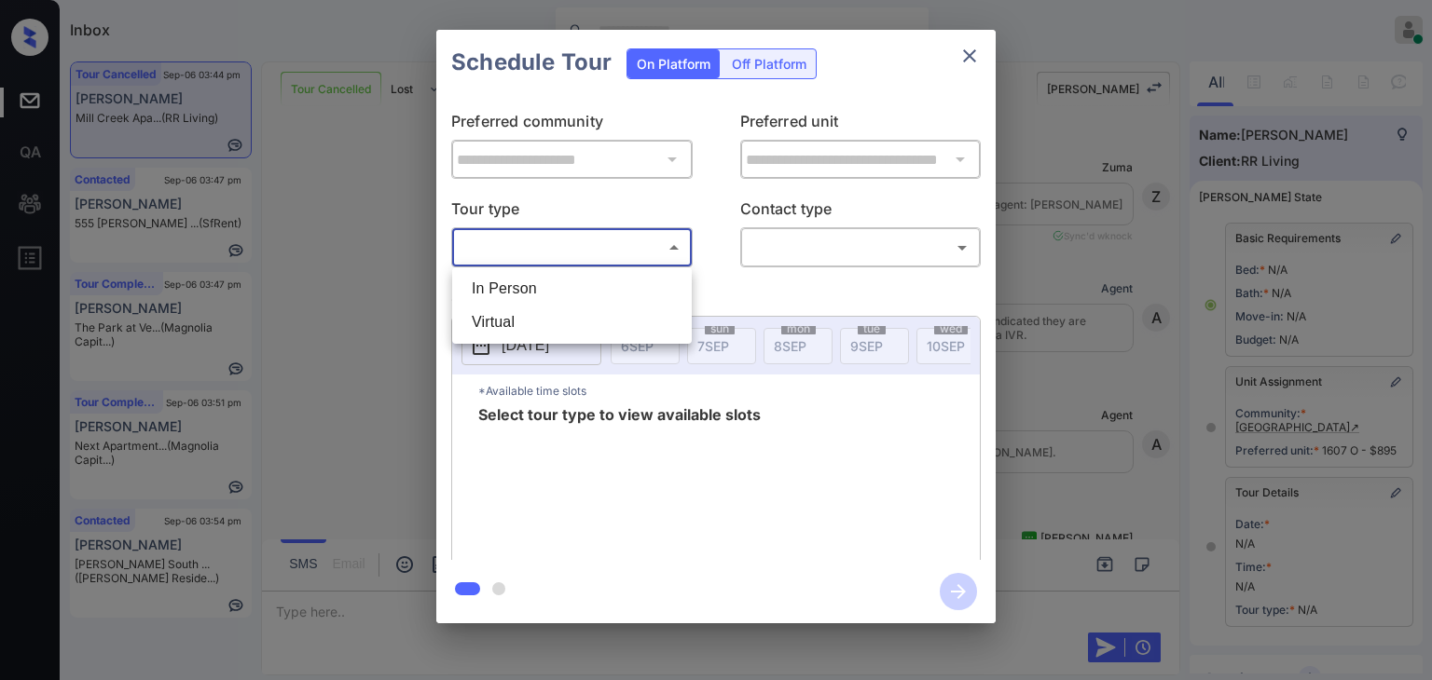
scroll to position [93, 0]
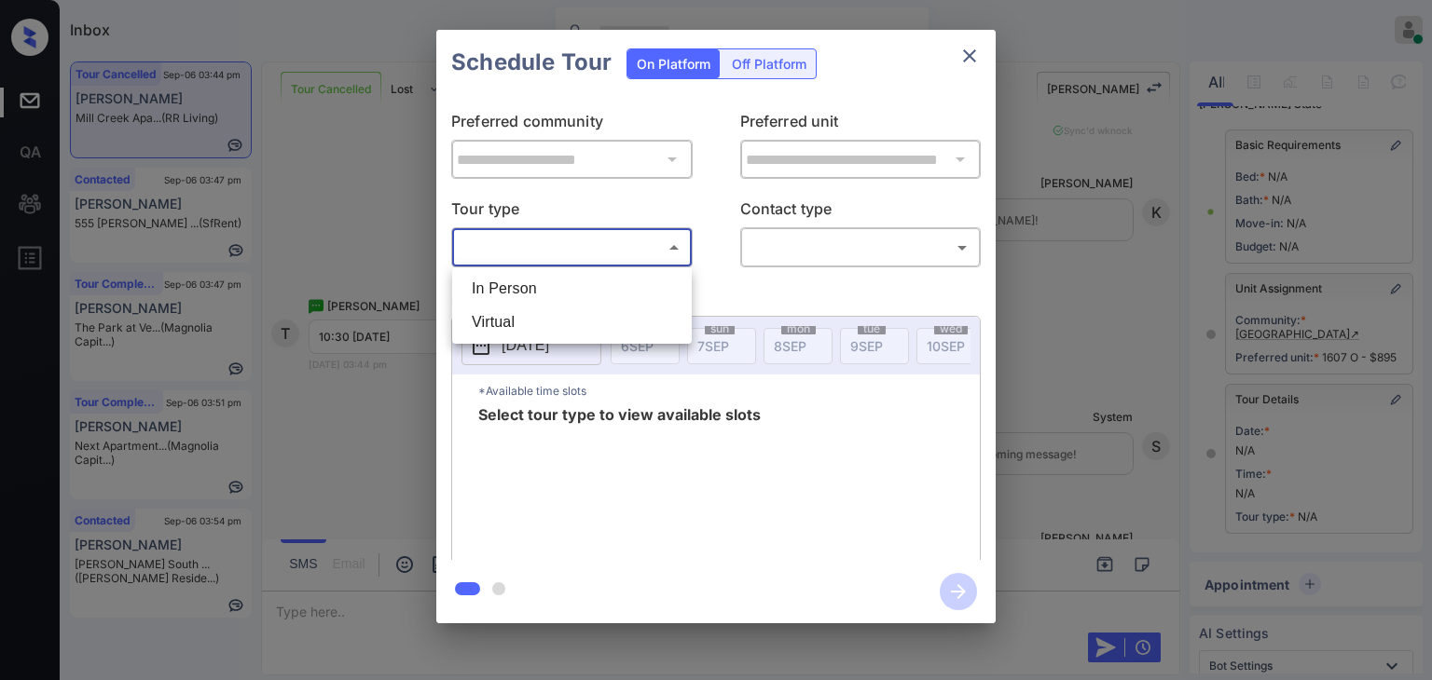
click at [529, 279] on li "In Person" at bounding box center [572, 289] width 230 height 34
type input "********"
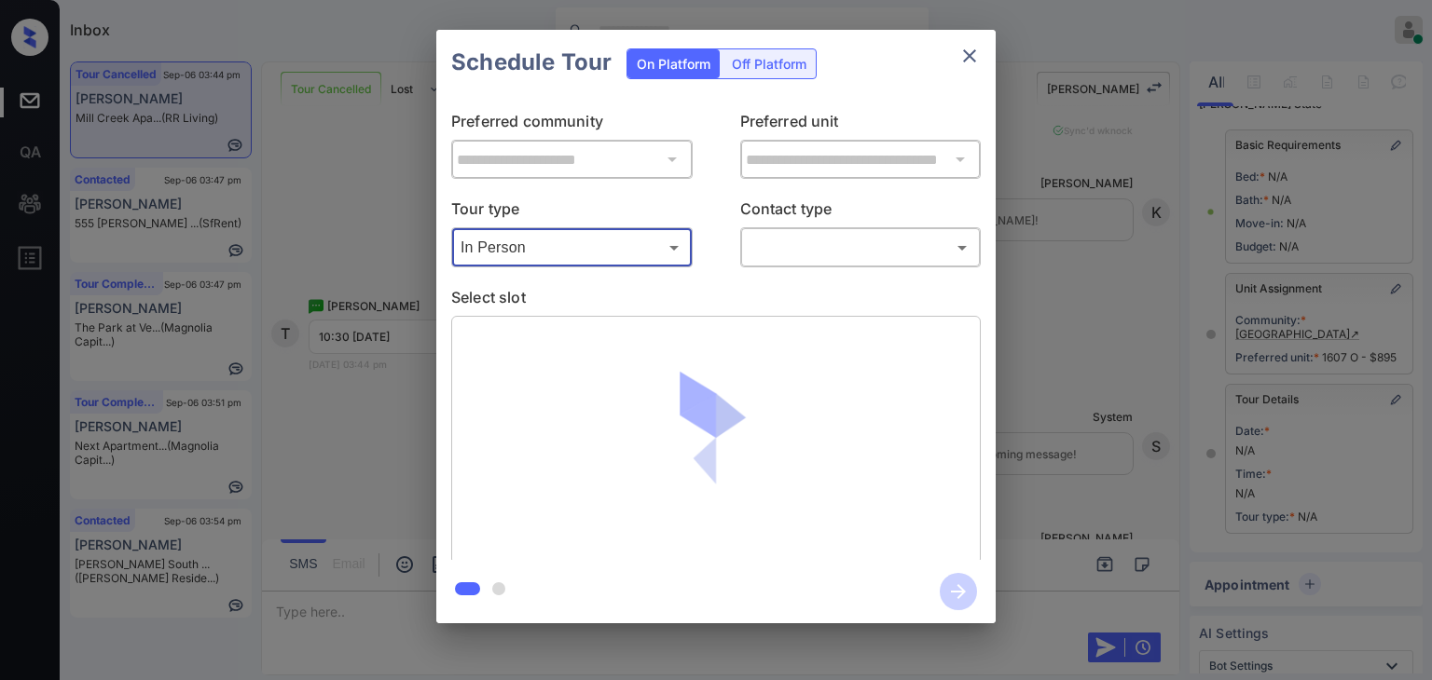
click at [845, 248] on body "Inbox [PERSON_NAME] [PERSON_NAME] Online Set yourself offline Set yourself on b…" at bounding box center [716, 340] width 1432 height 680
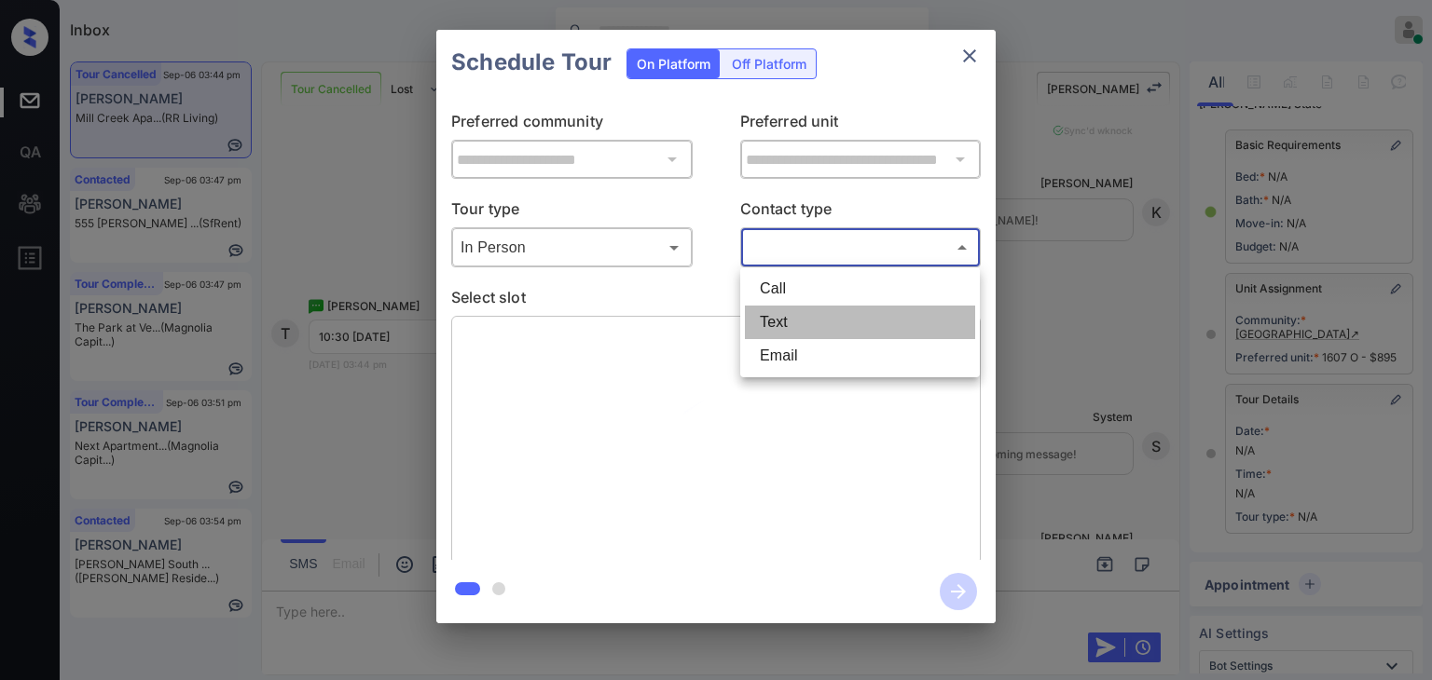
click at [776, 312] on li "Text" at bounding box center [860, 323] width 230 height 34
type input "****"
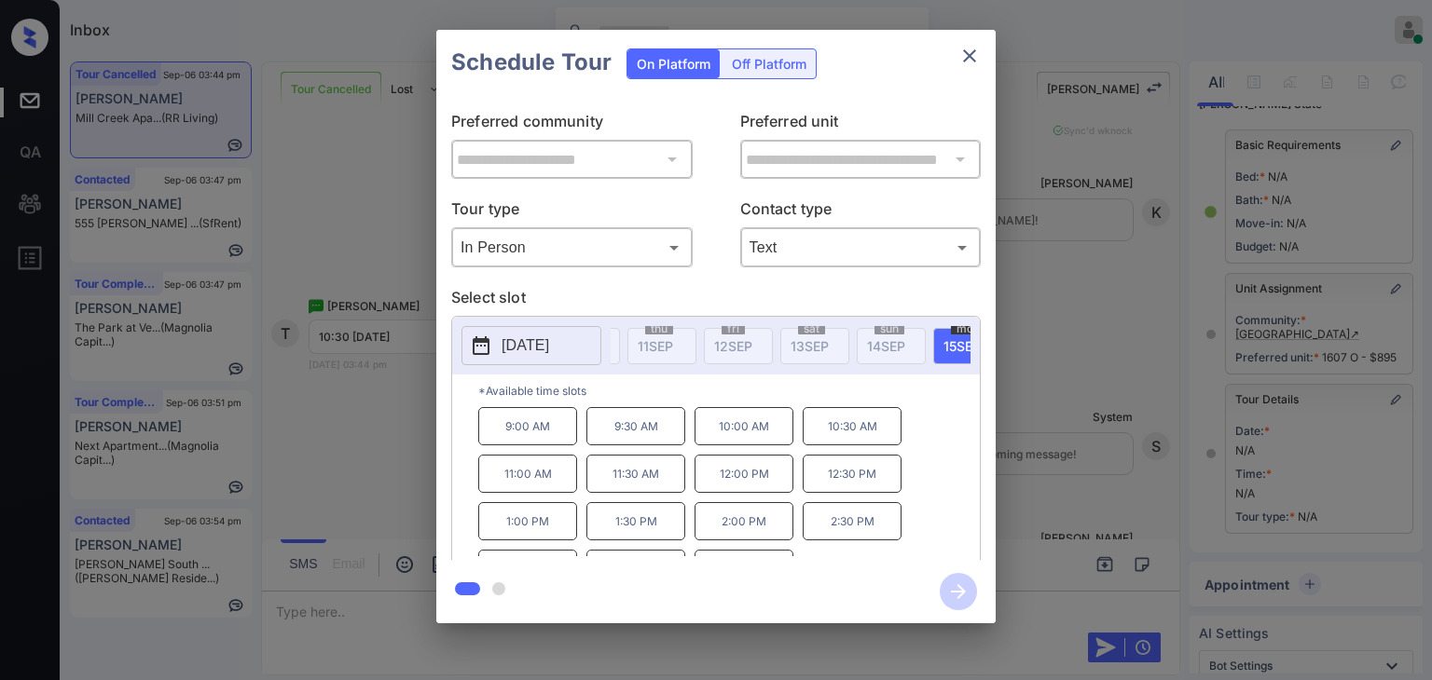
scroll to position [0, 410]
click at [925, 340] on span "[DATE]" at bounding box center [917, 346] width 37 height 16
click at [854, 440] on p "10:30 AM" at bounding box center [852, 426] width 99 height 38
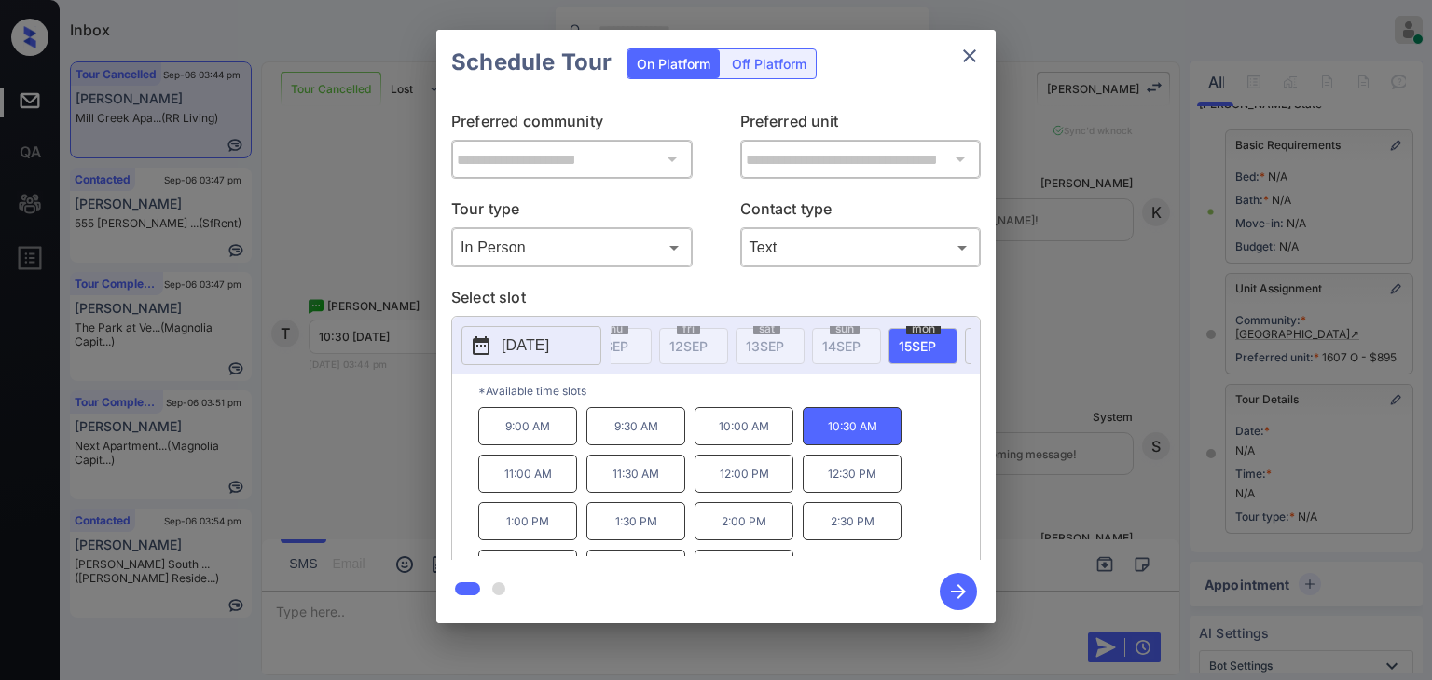
click at [950, 594] on icon "button" at bounding box center [958, 591] width 37 height 37
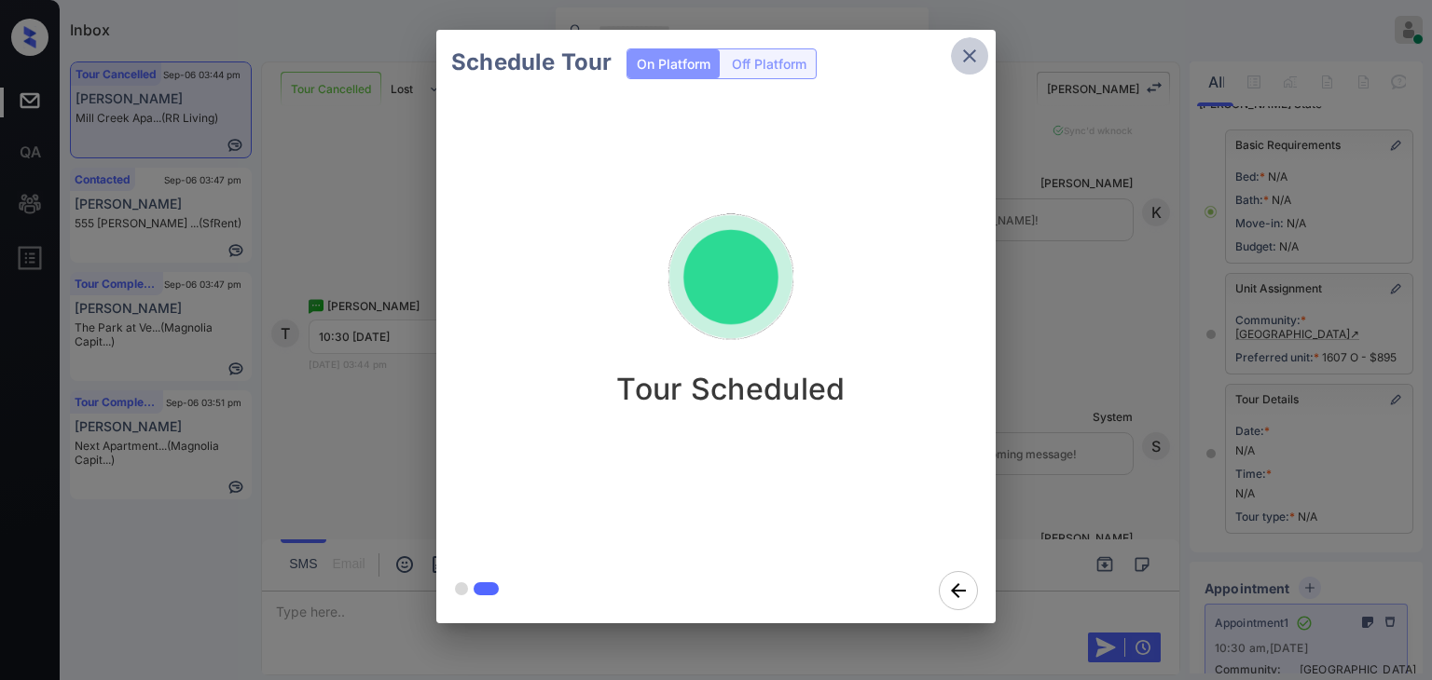
click at [966, 48] on icon "close" at bounding box center [969, 56] width 22 height 22
